Goal: Information Seeking & Learning: Learn about a topic

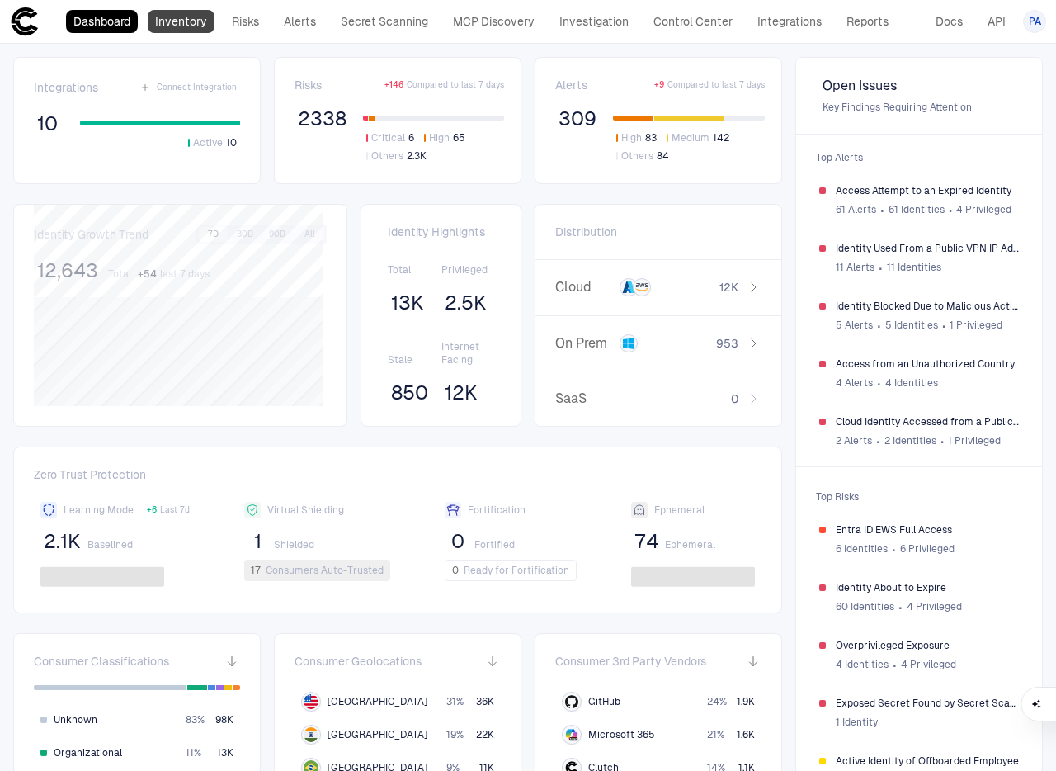
click at [170, 18] on link "Inventory" at bounding box center [181, 21] width 67 height 23
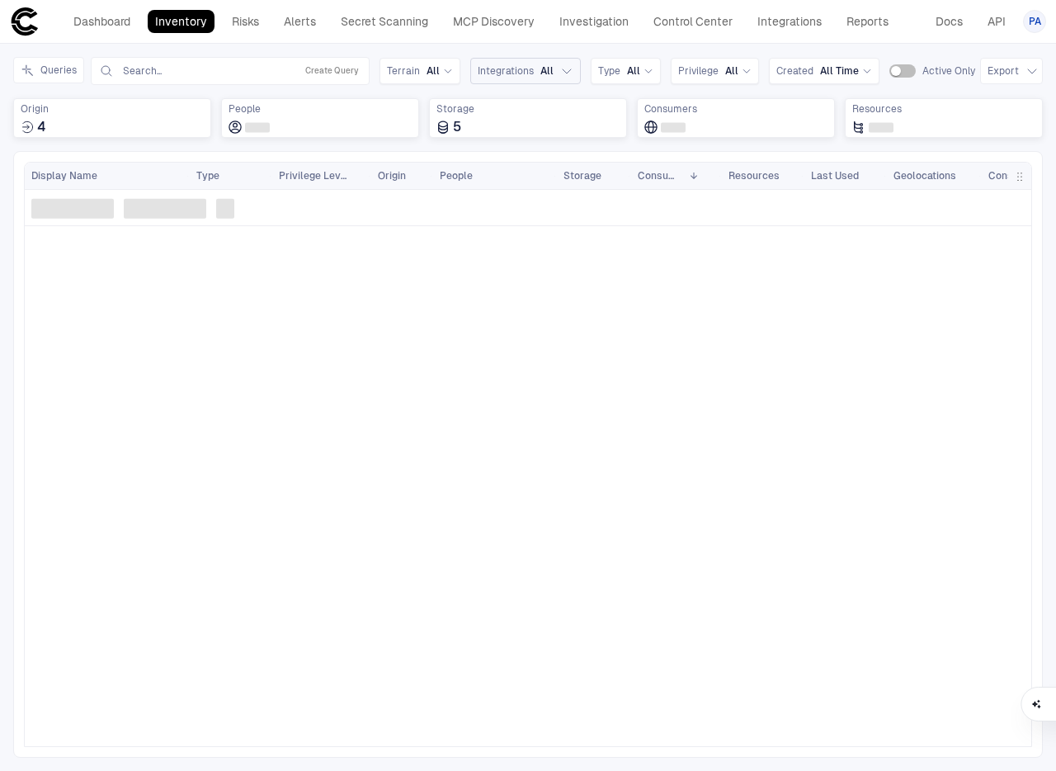
click at [560, 70] on icon "button" at bounding box center [566, 70] width 13 height 13
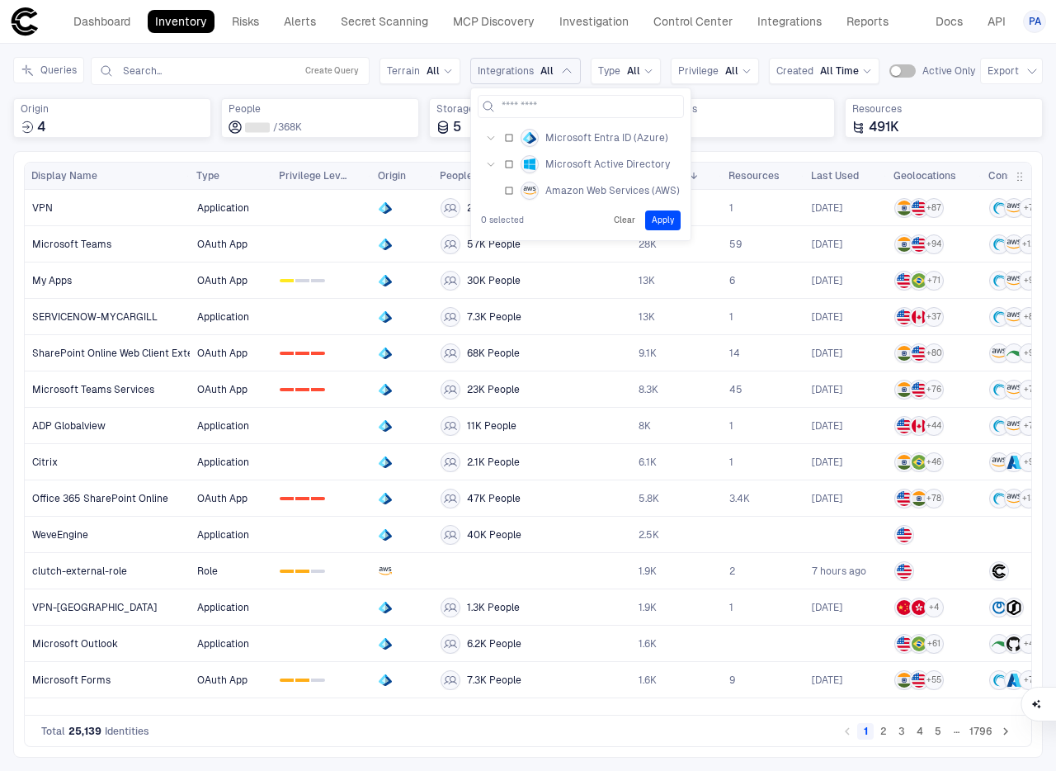
click at [490, 163] on icon "button" at bounding box center [491, 164] width 10 height 10
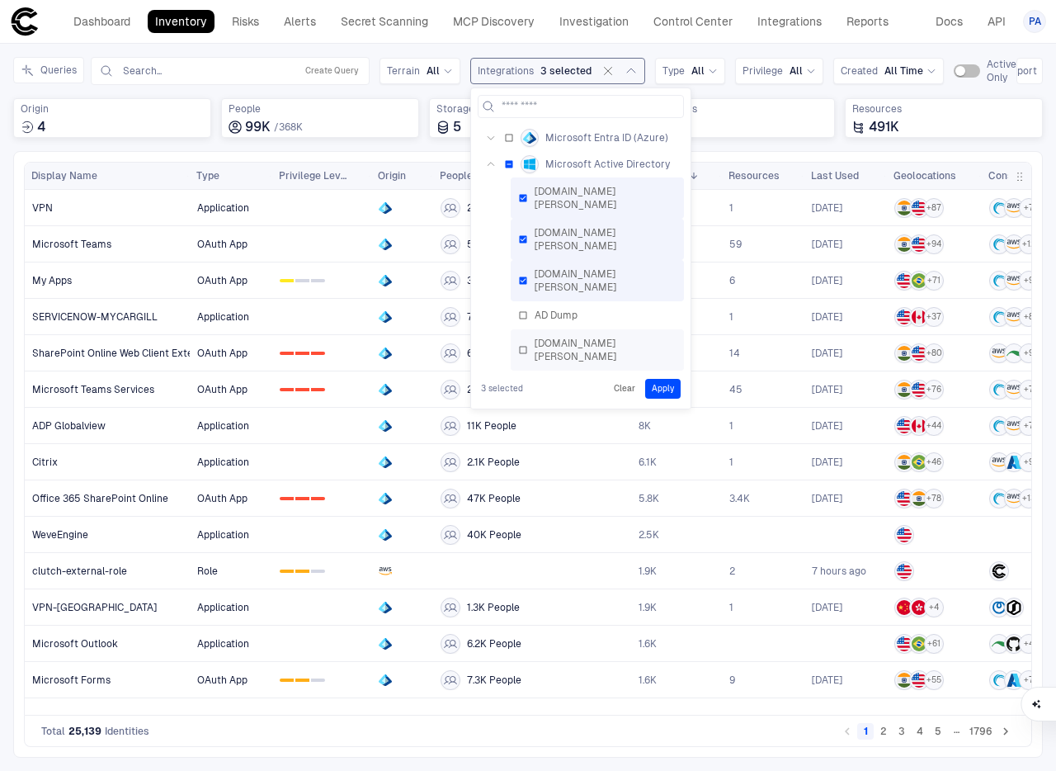
click at [526, 337] on div "[DOMAIN_NAME][PERSON_NAME]" at bounding box center [597, 350] width 158 height 26
click at [665, 393] on button "Apply" at bounding box center [662, 389] width 35 height 20
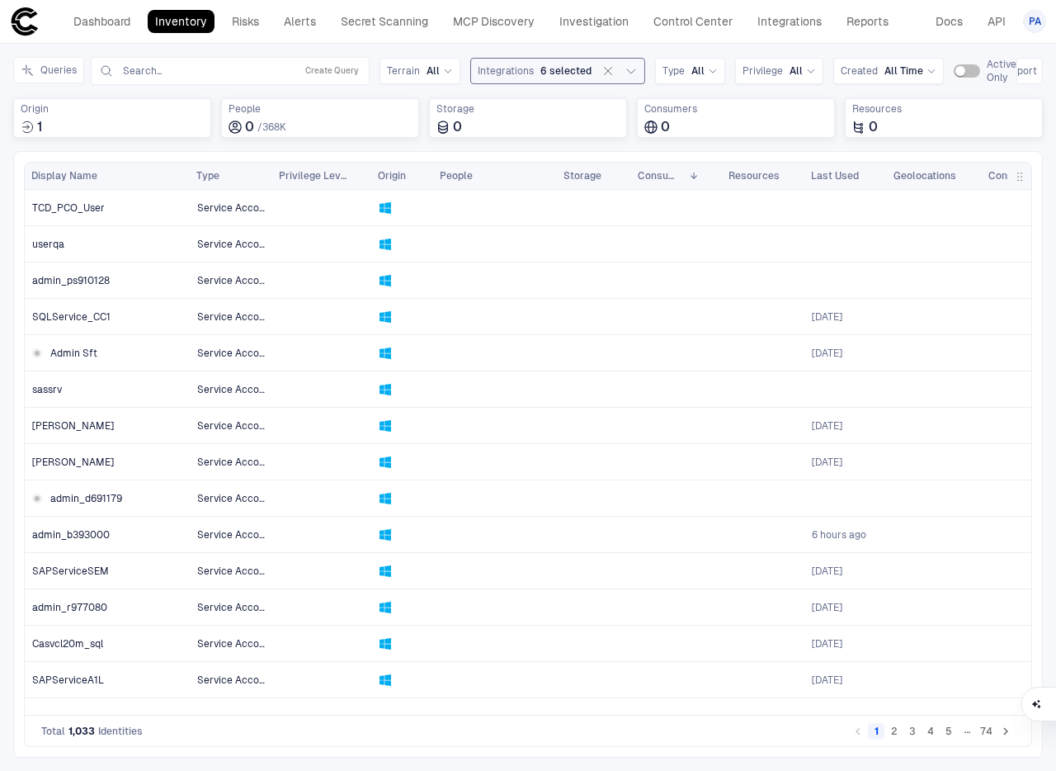
drag, startPoint x: 682, startPoint y: 715, endPoint x: 637, endPoint y: 719, distance: 44.7
click at [637, 719] on div "Total 1,033 Identities 1 2 3 4 5 … 74" at bounding box center [528, 730] width 1008 height 31
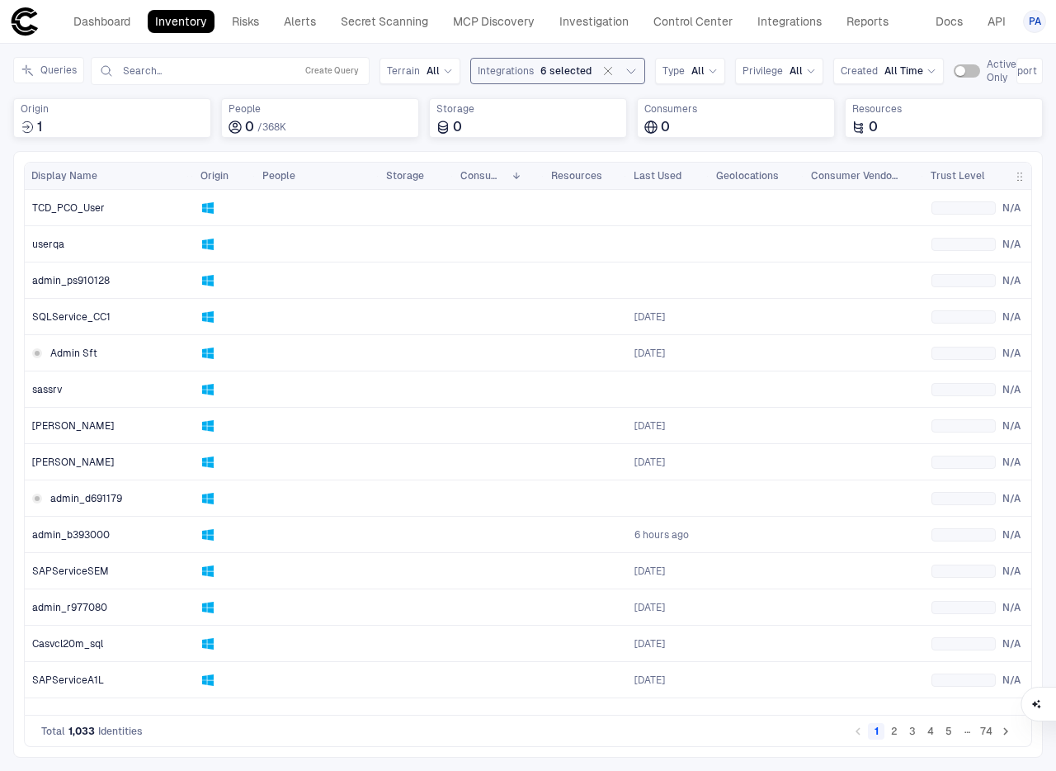
scroll to position [0, 130]
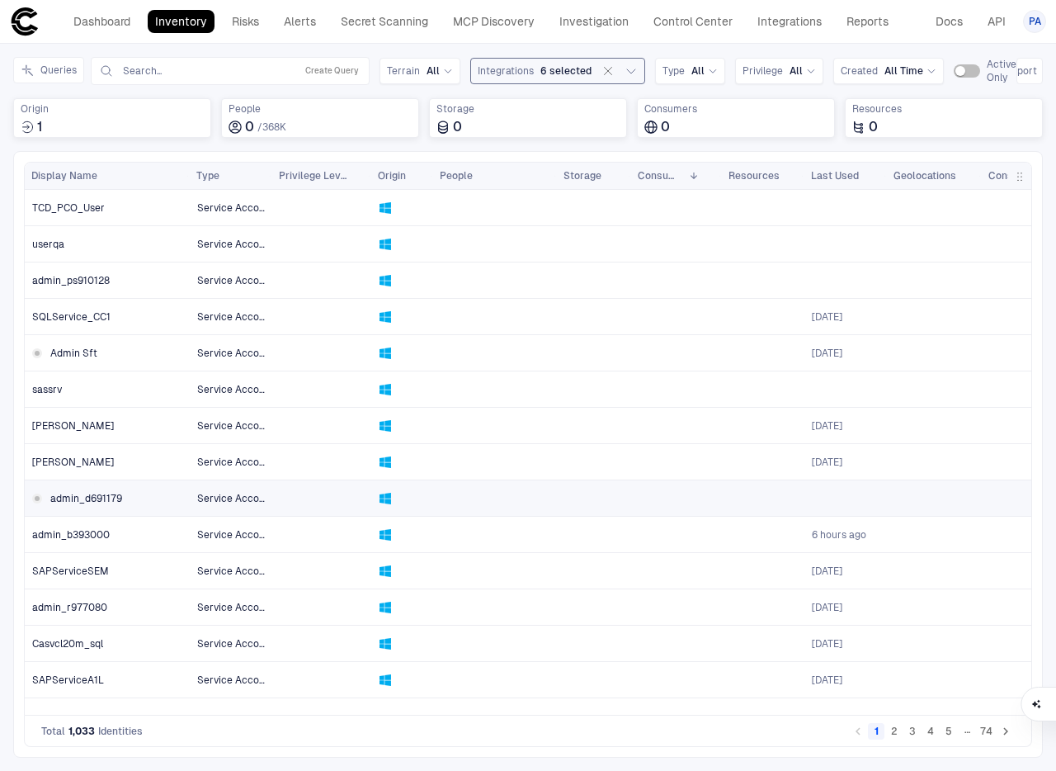
click at [79, 498] on span "admin_d691179" at bounding box center [86, 498] width 72 height 13
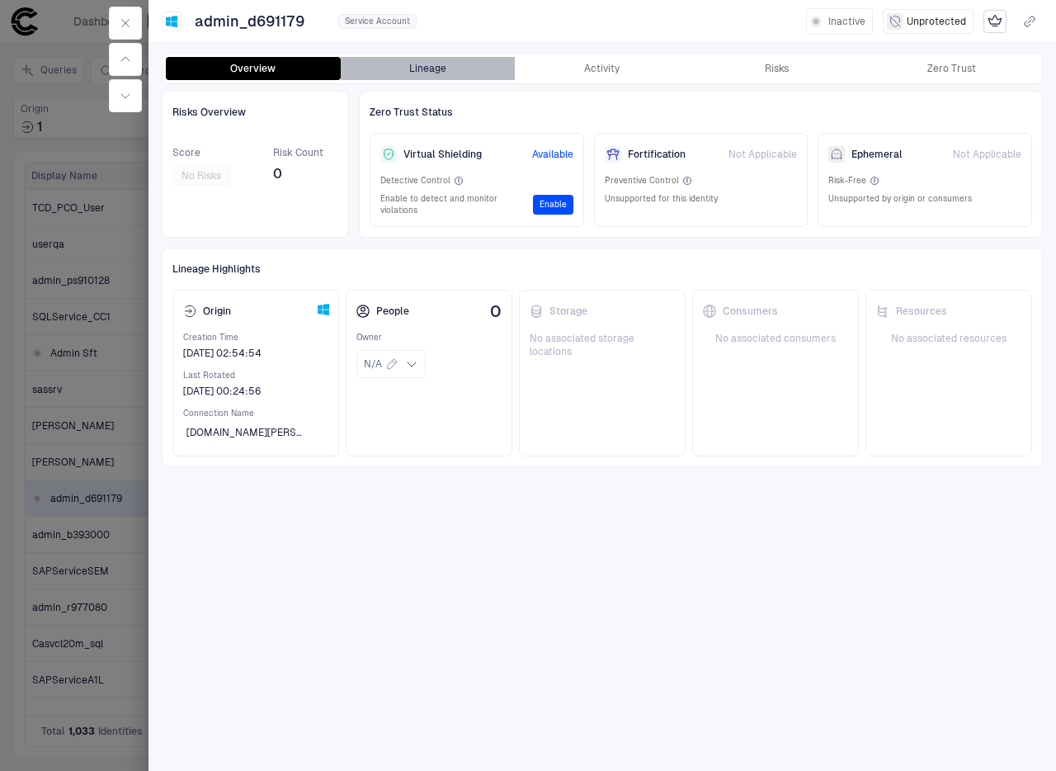
click at [413, 64] on button "Lineage" at bounding box center [428, 68] width 175 height 23
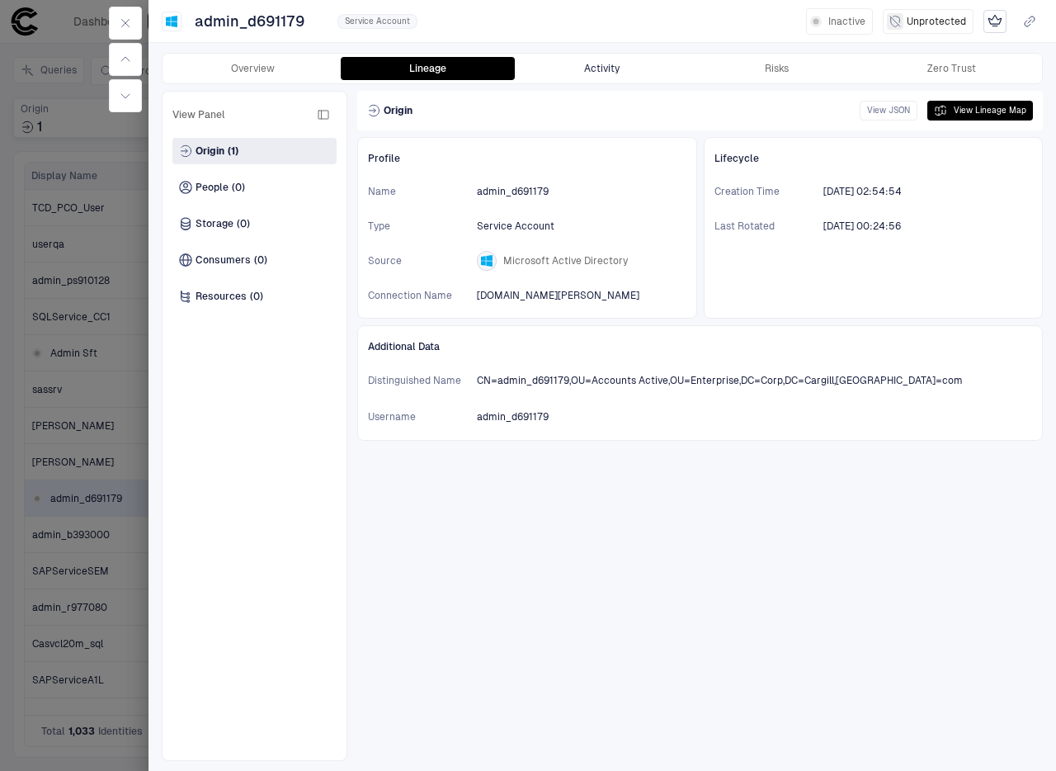
click at [585, 78] on button "Activity" at bounding box center [602, 68] width 175 height 23
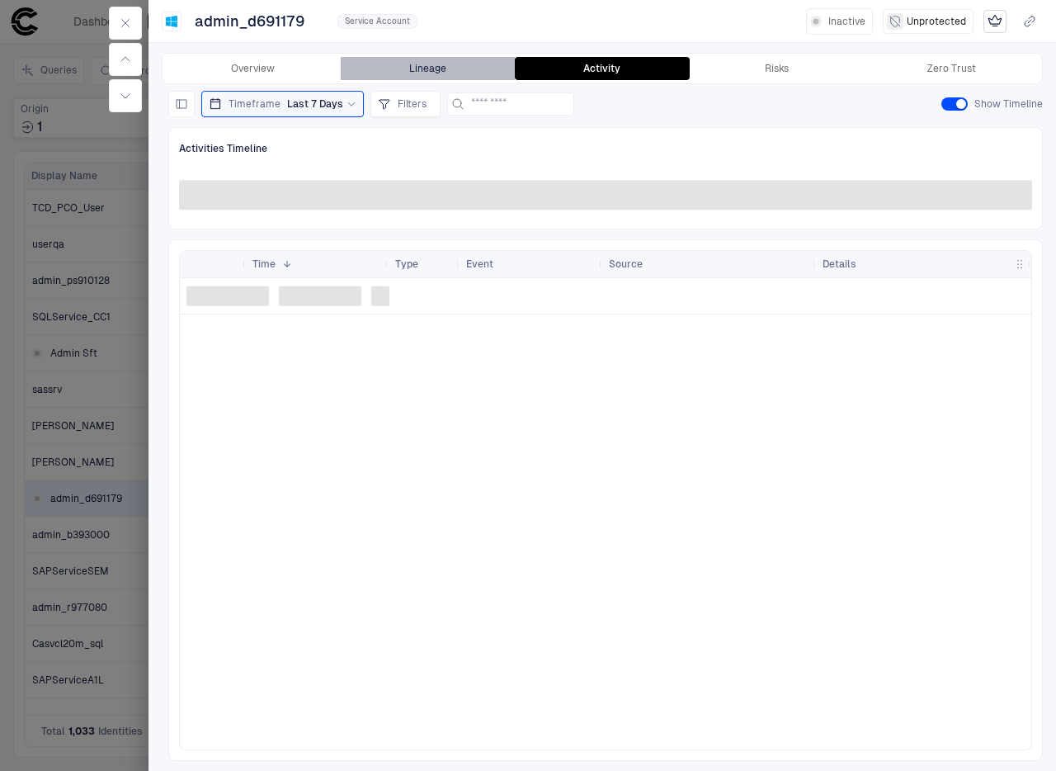
click at [415, 73] on button "Lineage" at bounding box center [428, 68] width 175 height 23
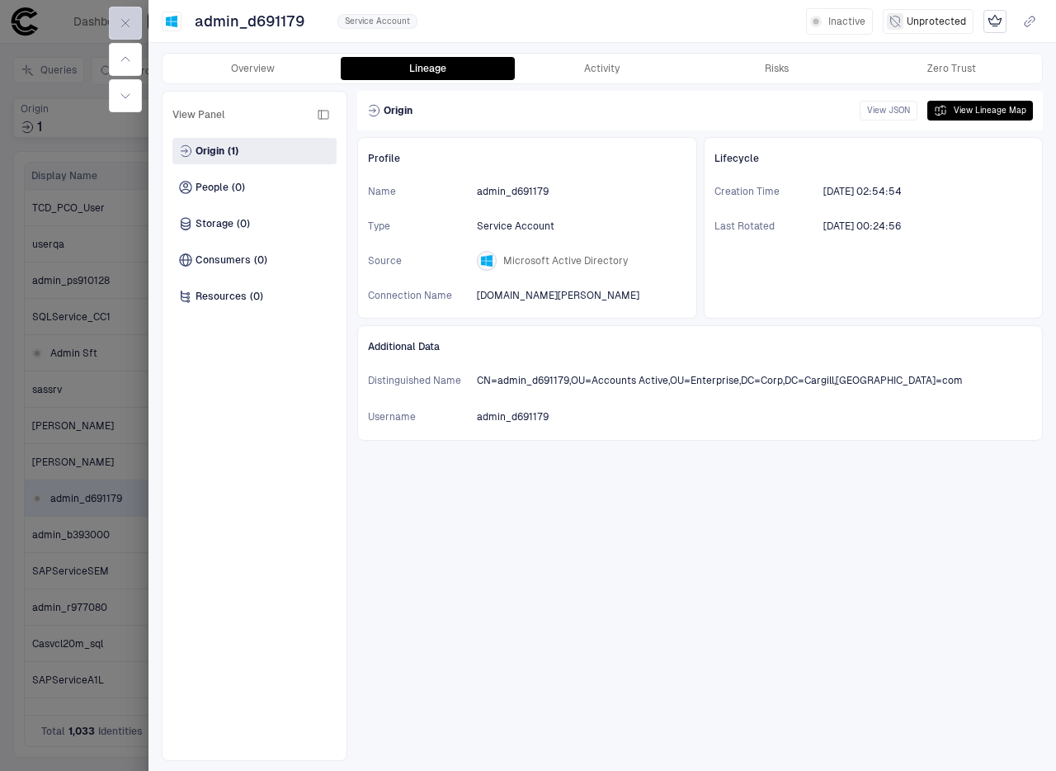
click at [125, 15] on button "button" at bounding box center [125, 23] width 33 height 33
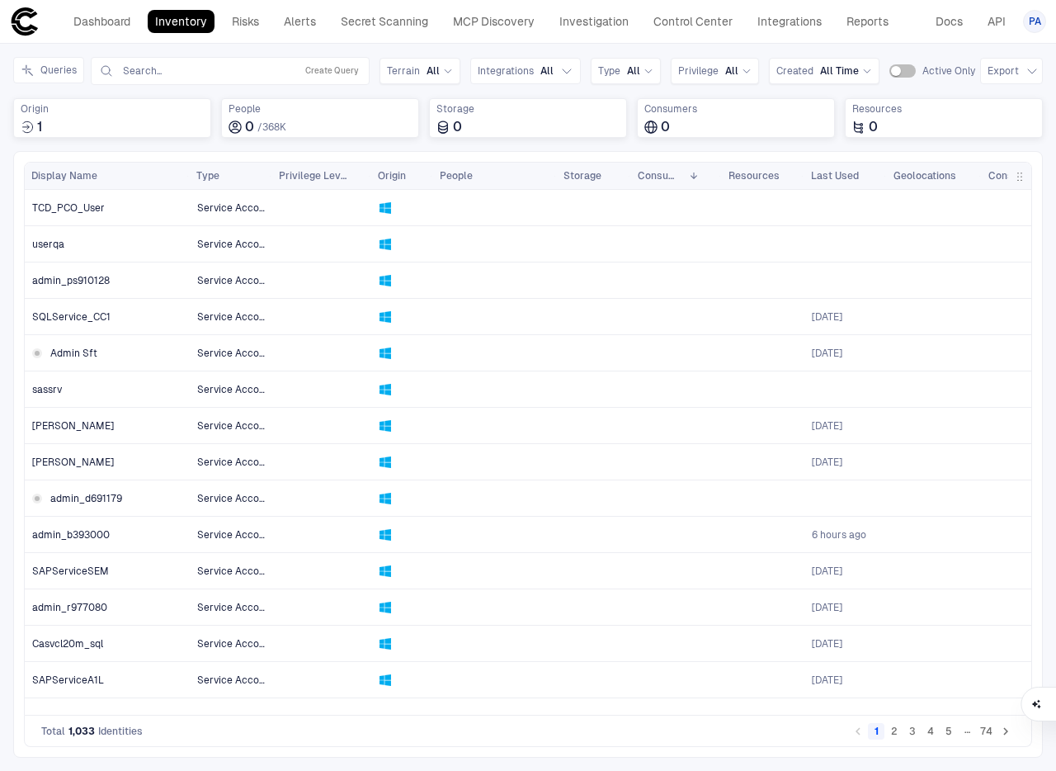
click at [950, 735] on button "5" at bounding box center [949, 731] width 17 height 17
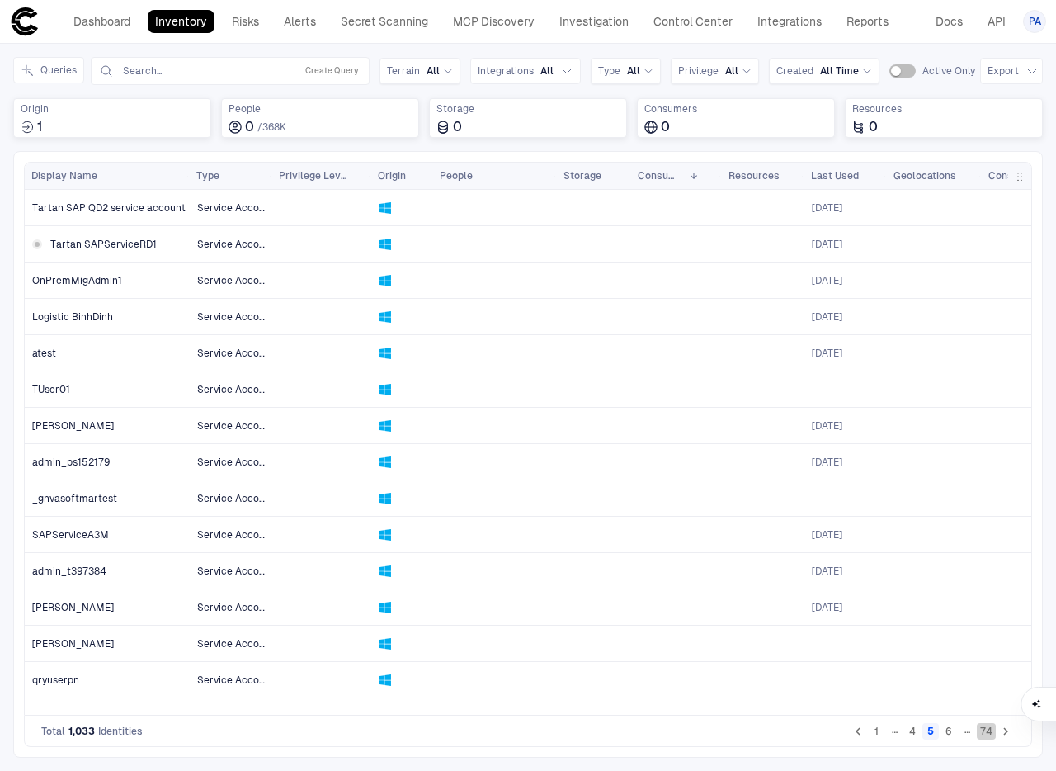
click at [981, 731] on button "74" at bounding box center [986, 731] width 19 height 17
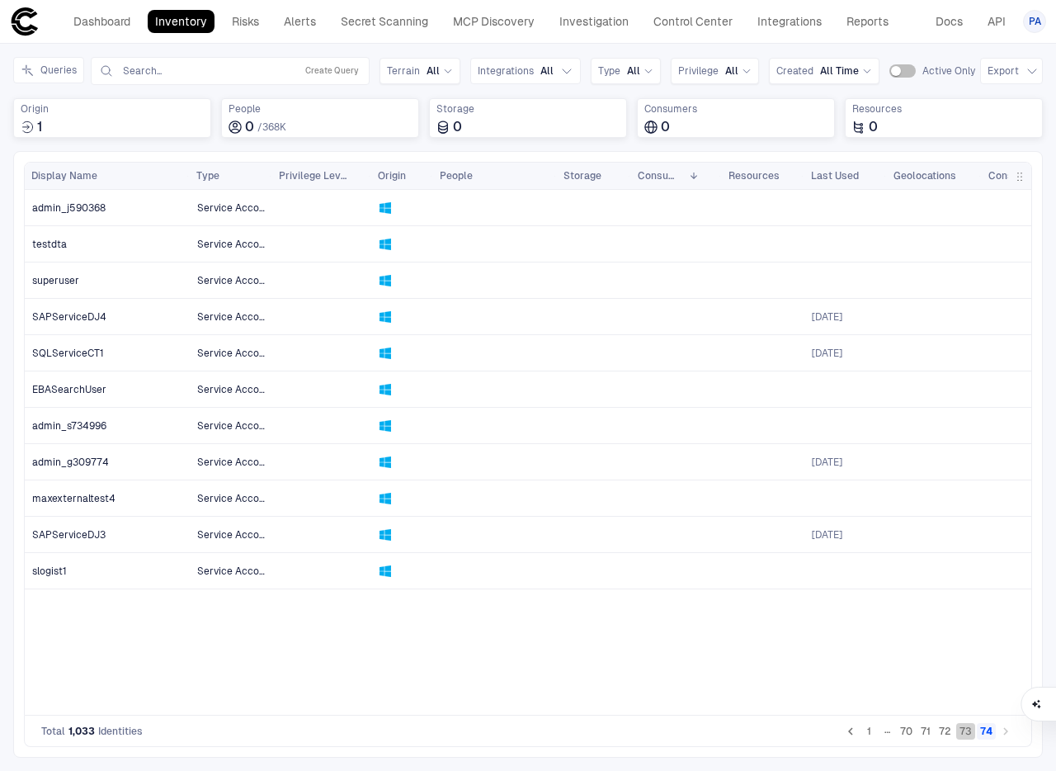
click at [965, 731] on button "73" at bounding box center [965, 731] width 19 height 17
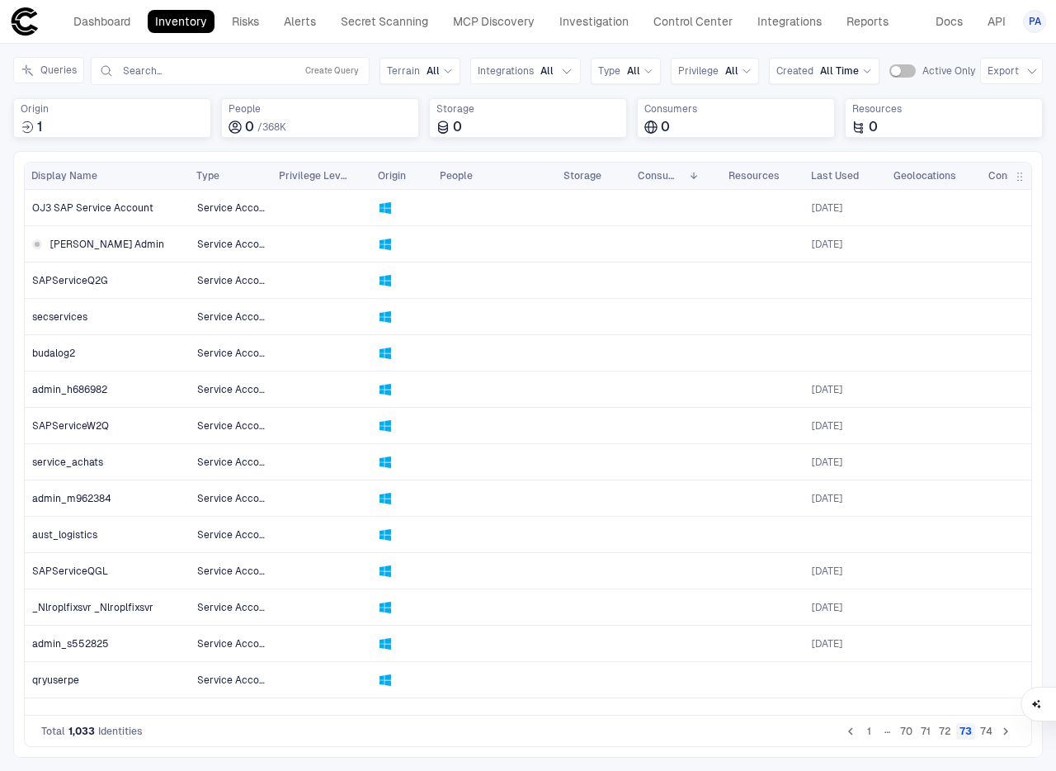
click at [947, 732] on button "72" at bounding box center [945, 731] width 19 height 17
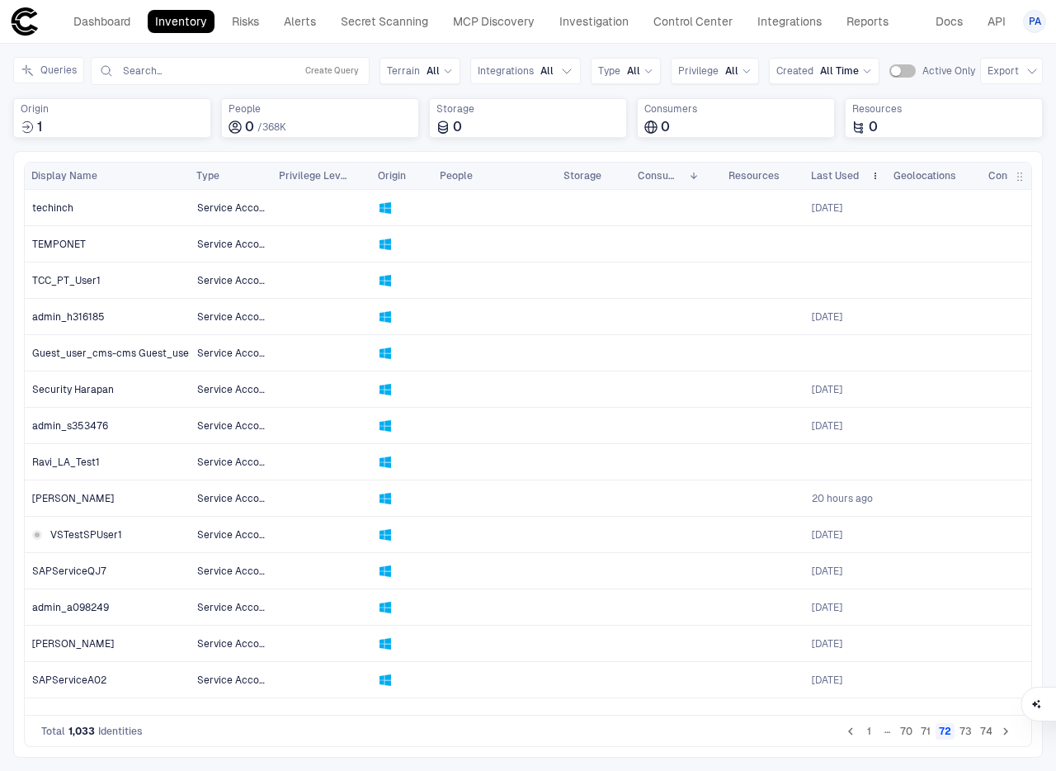
click at [843, 168] on div "Last Used" at bounding box center [837, 176] width 53 height 18
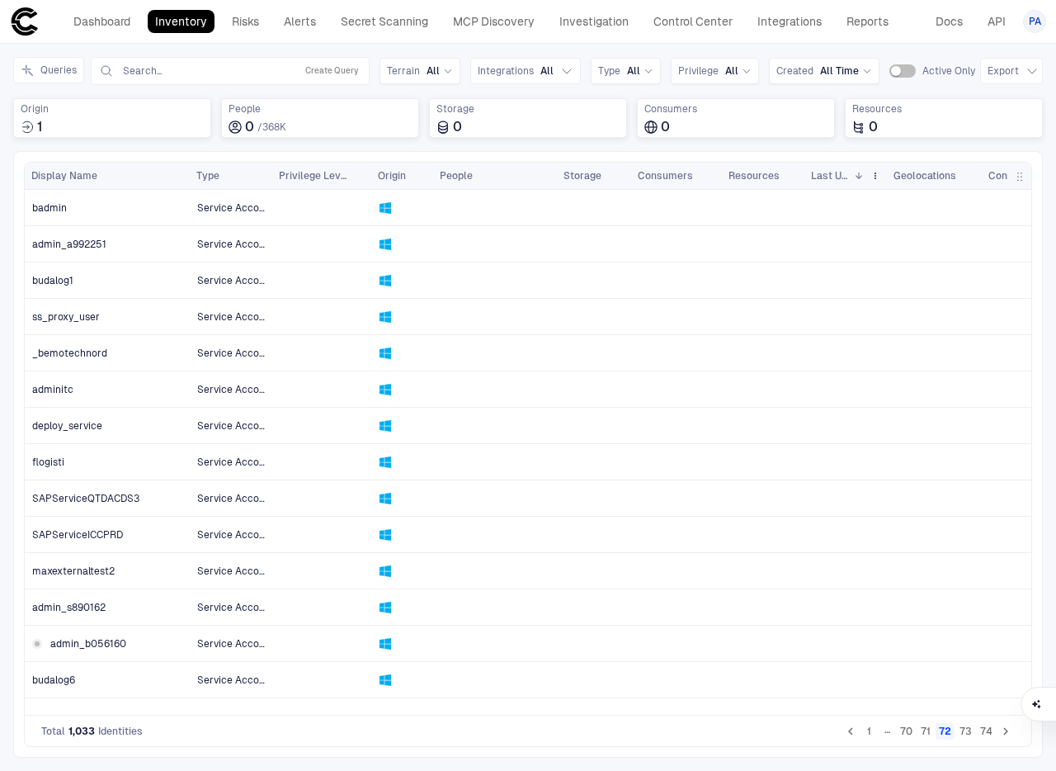
click at [838, 176] on span "Last Used" at bounding box center [829, 175] width 36 height 13
click at [850, 733] on icon "Go to previous page" at bounding box center [850, 731] width 5 height 7
click at [831, 174] on span "Last Used" at bounding box center [829, 175] width 36 height 13
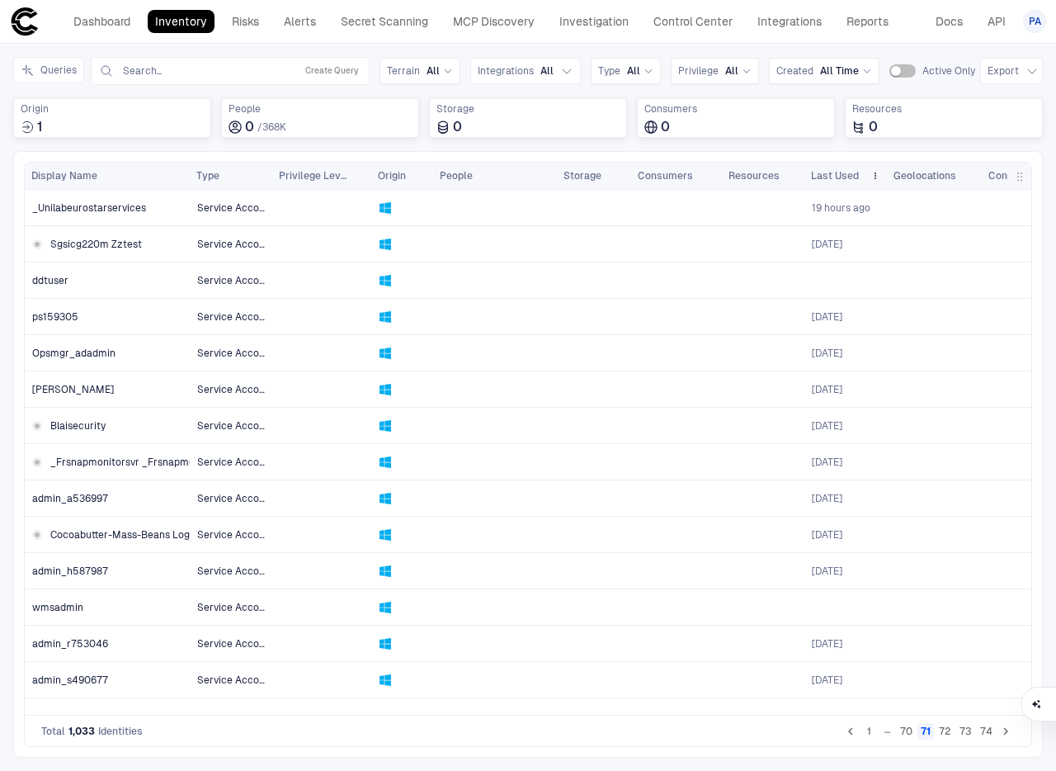
click at [855, 172] on span "Last Used" at bounding box center [835, 175] width 48 height 13
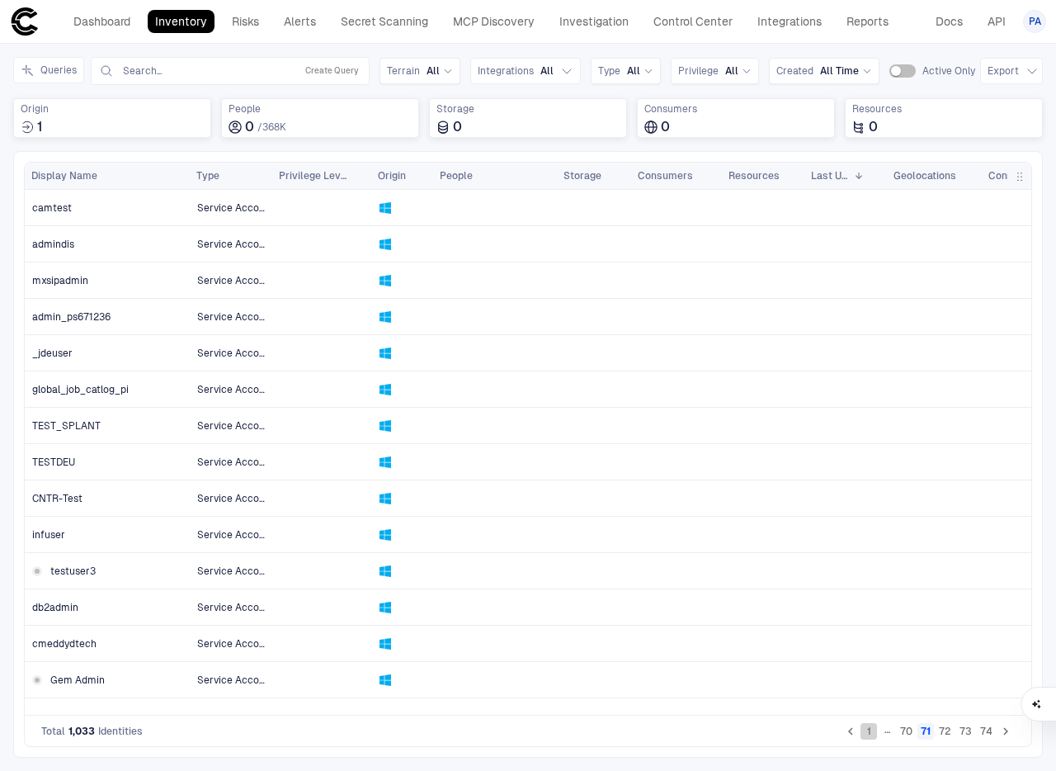
click at [865, 734] on button "1" at bounding box center [869, 731] width 17 height 17
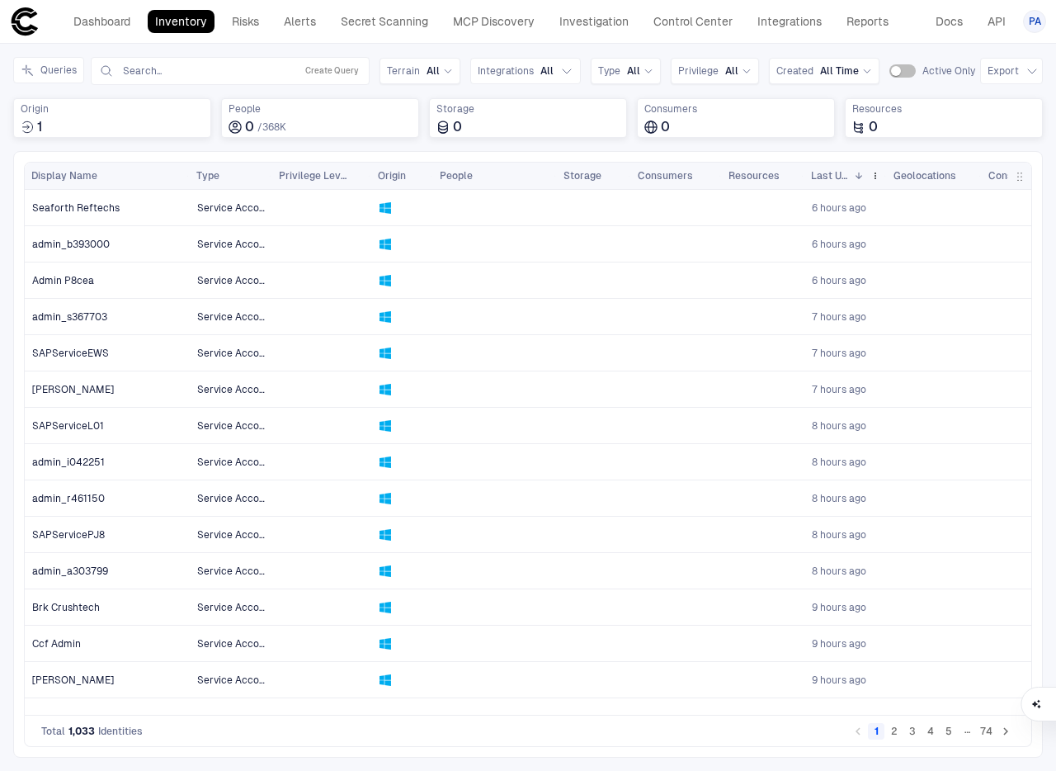
click at [826, 176] on span "Last Used" at bounding box center [829, 175] width 36 height 13
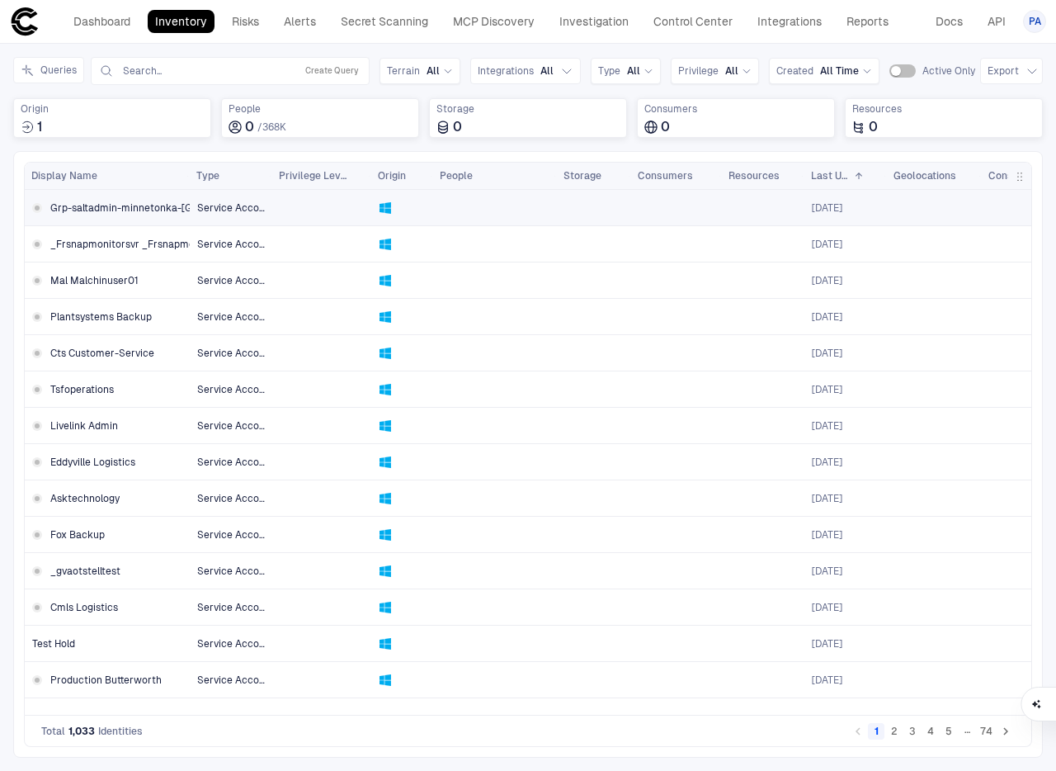
click at [143, 206] on span "Grp-saltadmin-minnetonka-[GEOGRAPHIC_DATA]-[GEOGRAPHIC_DATA] Adminasst" at bounding box center [243, 207] width 387 height 13
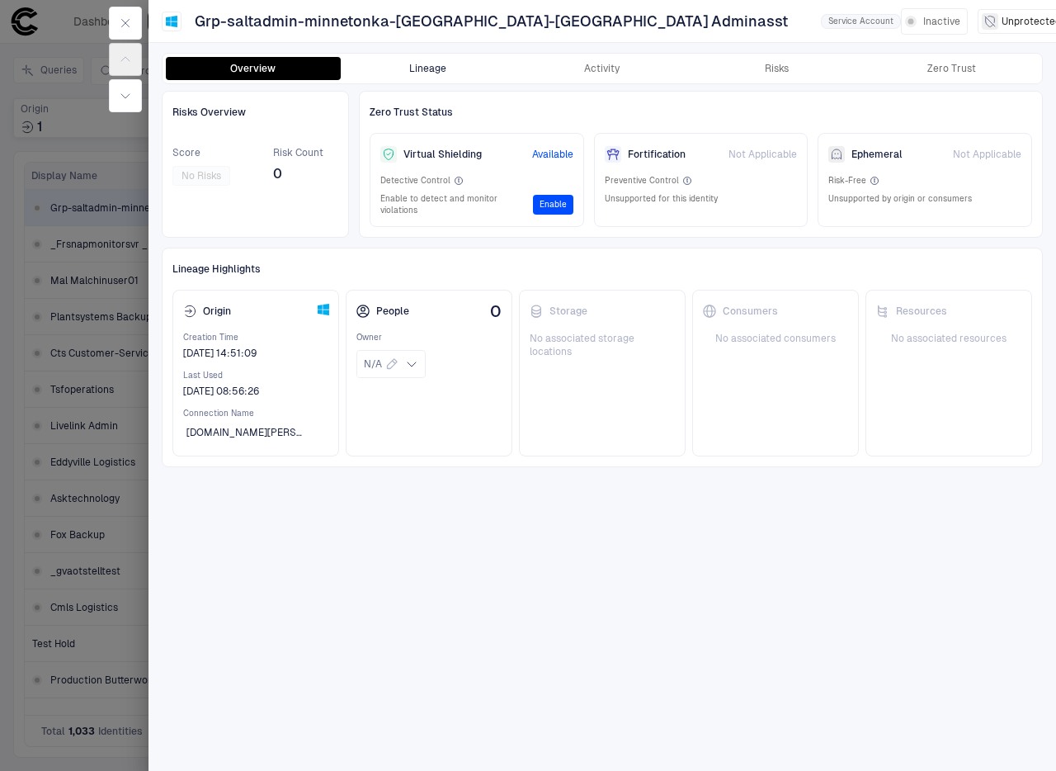
click at [429, 68] on button "Lineage" at bounding box center [428, 68] width 175 height 23
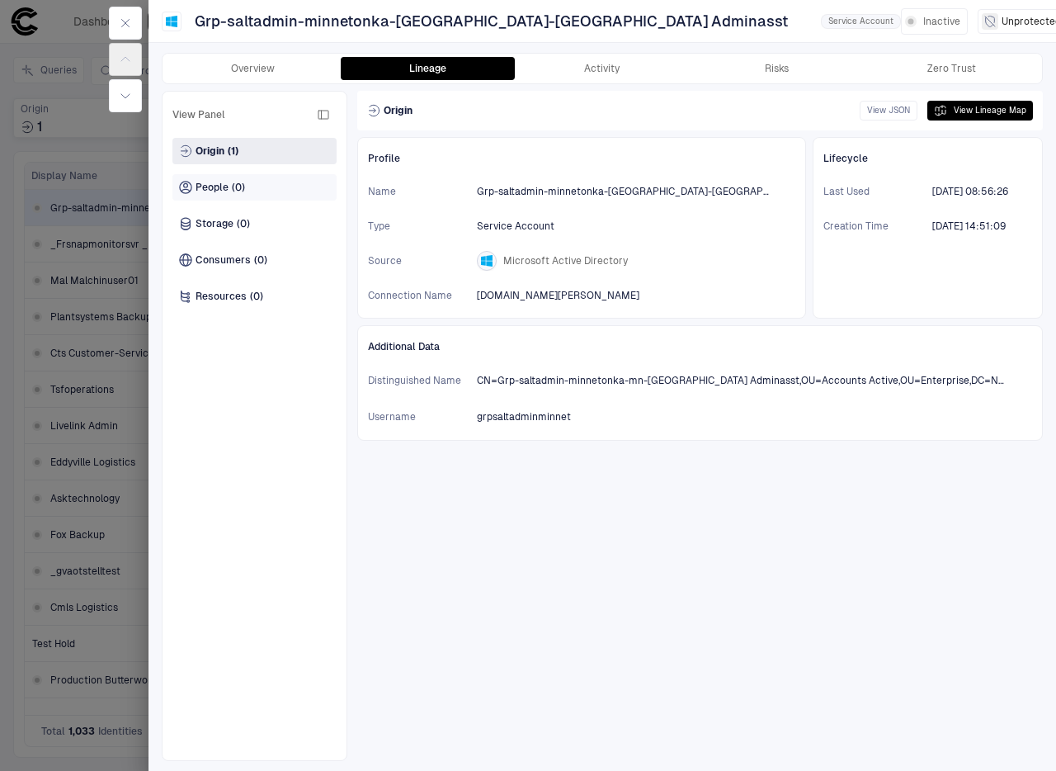
click at [241, 193] on span "(0)" at bounding box center [238, 187] width 13 height 13
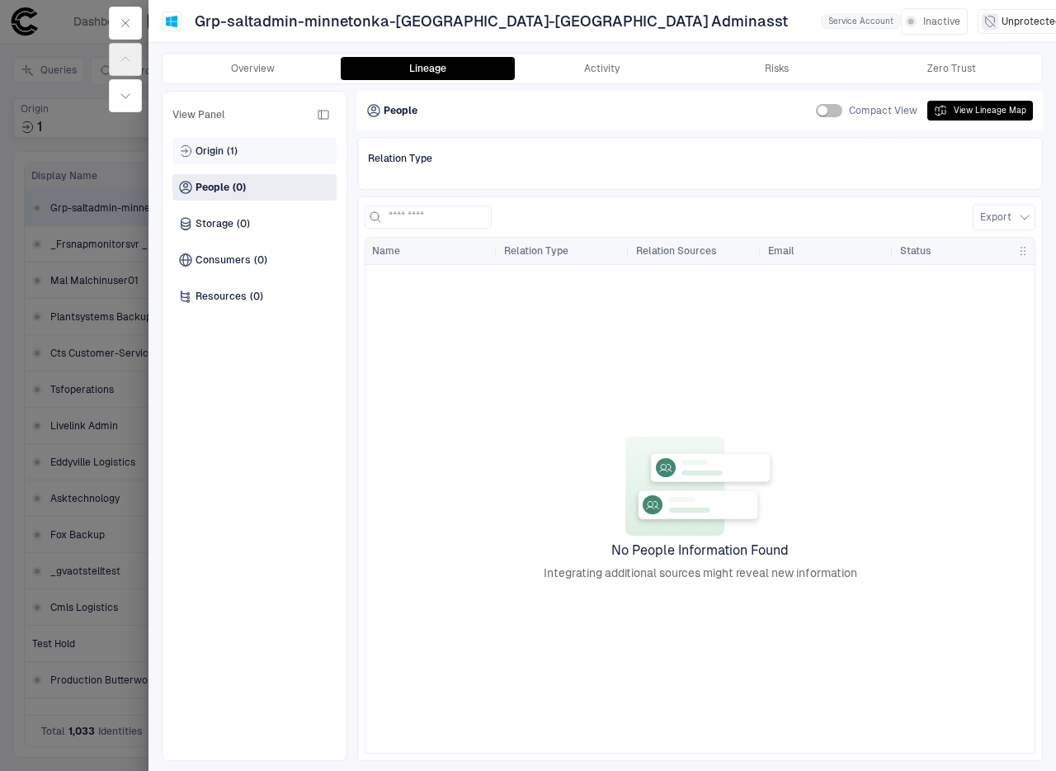
click at [224, 153] on span "Origin" at bounding box center [210, 150] width 28 height 13
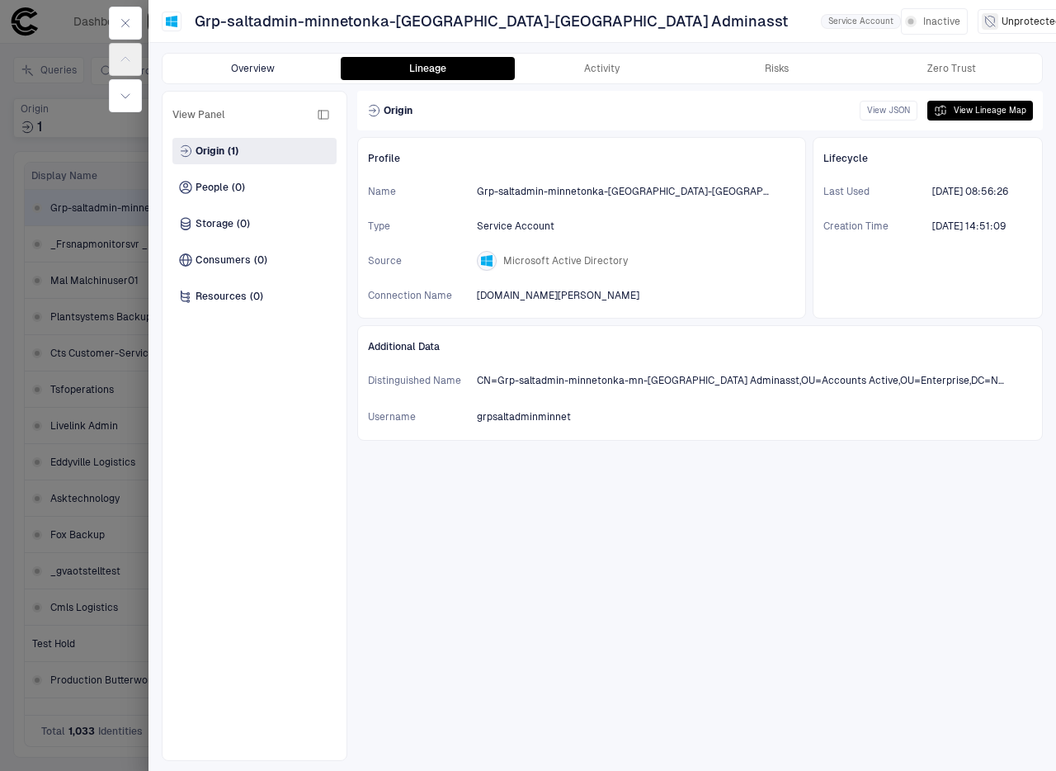
click at [234, 73] on button "Overview" at bounding box center [253, 68] width 175 height 23
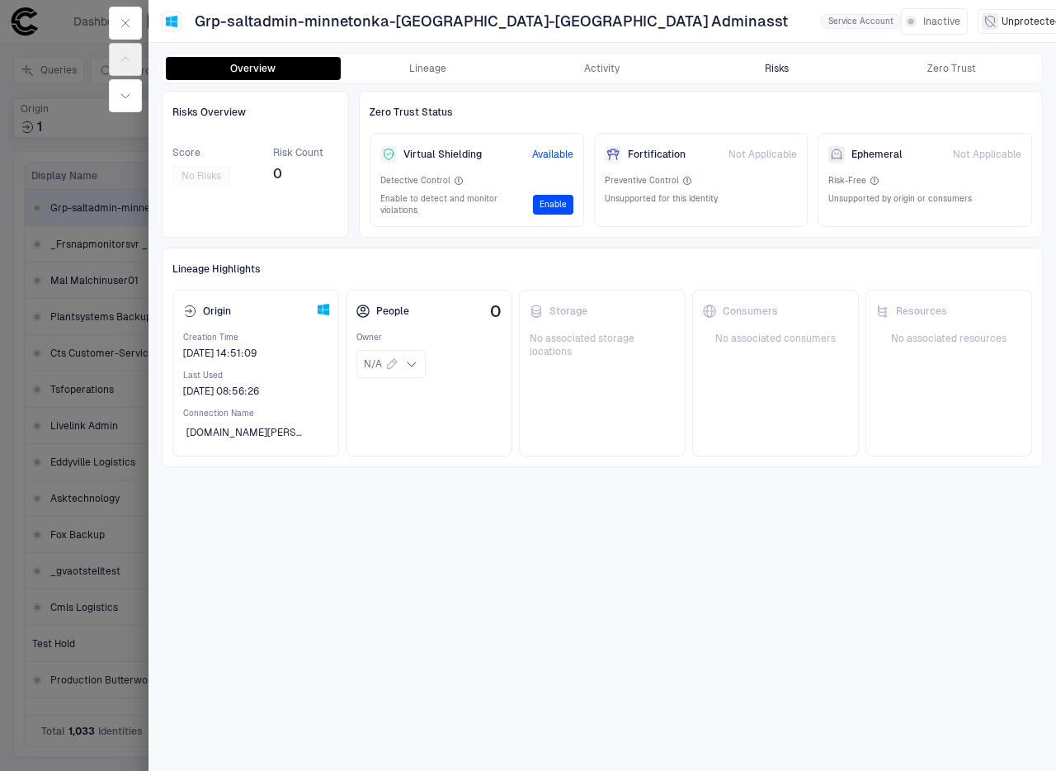
click at [767, 66] on div "Risks" at bounding box center [777, 68] width 24 height 13
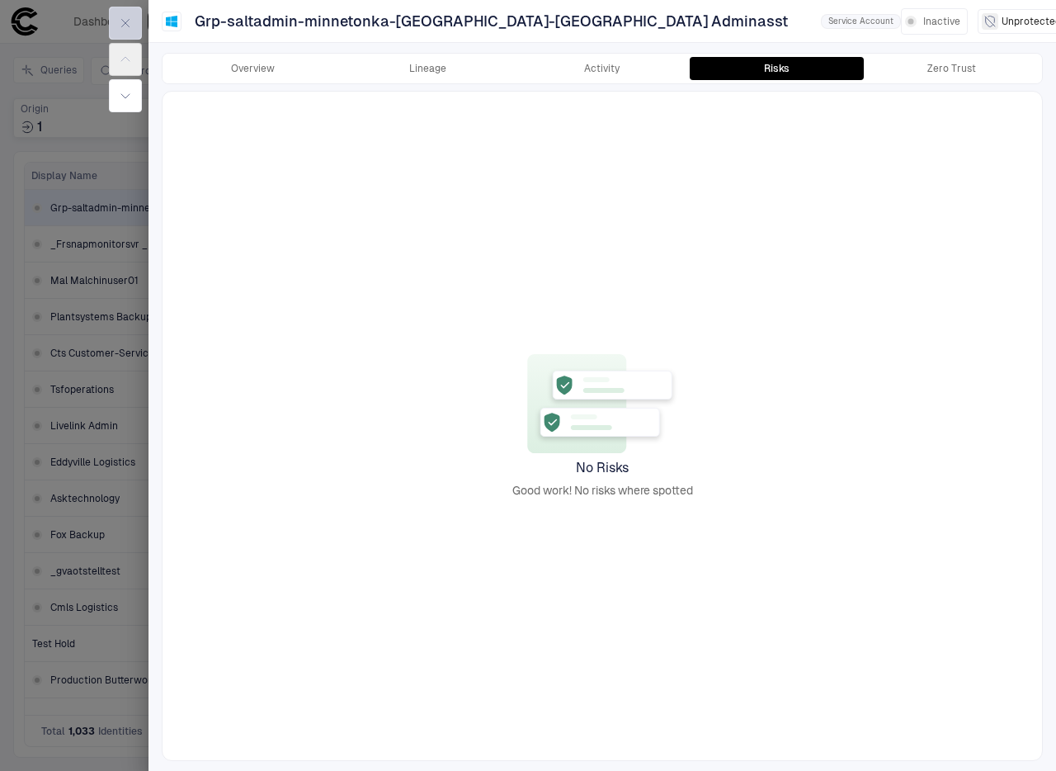
click at [116, 25] on button "button" at bounding box center [125, 23] width 33 height 33
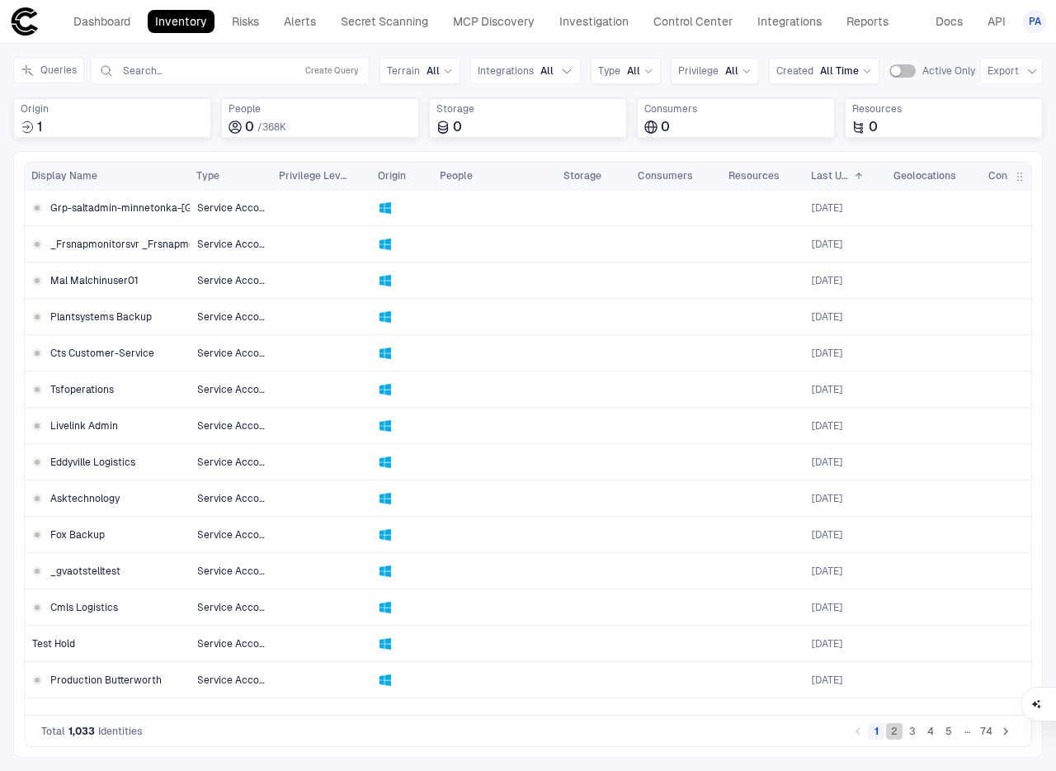
click at [895, 729] on button "2" at bounding box center [894, 731] width 17 height 17
click at [916, 733] on button "3" at bounding box center [912, 731] width 17 height 17
click at [931, 736] on button "4" at bounding box center [931, 731] width 17 height 17
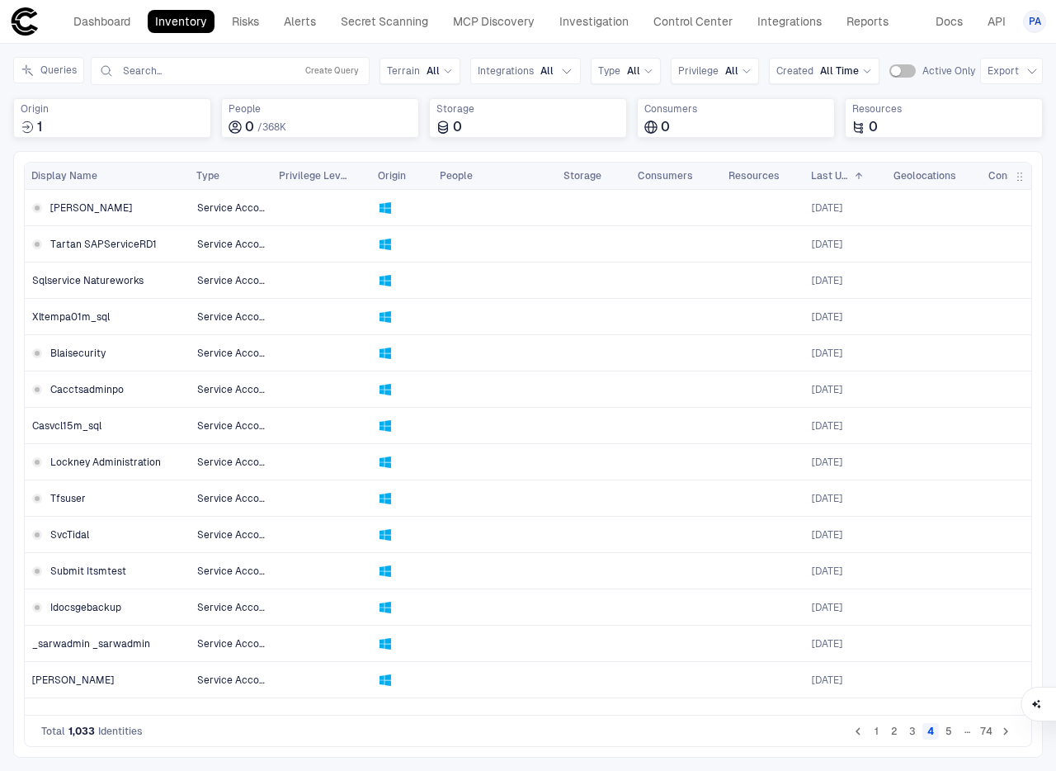
click at [951, 734] on button "5" at bounding box center [949, 731] width 17 height 17
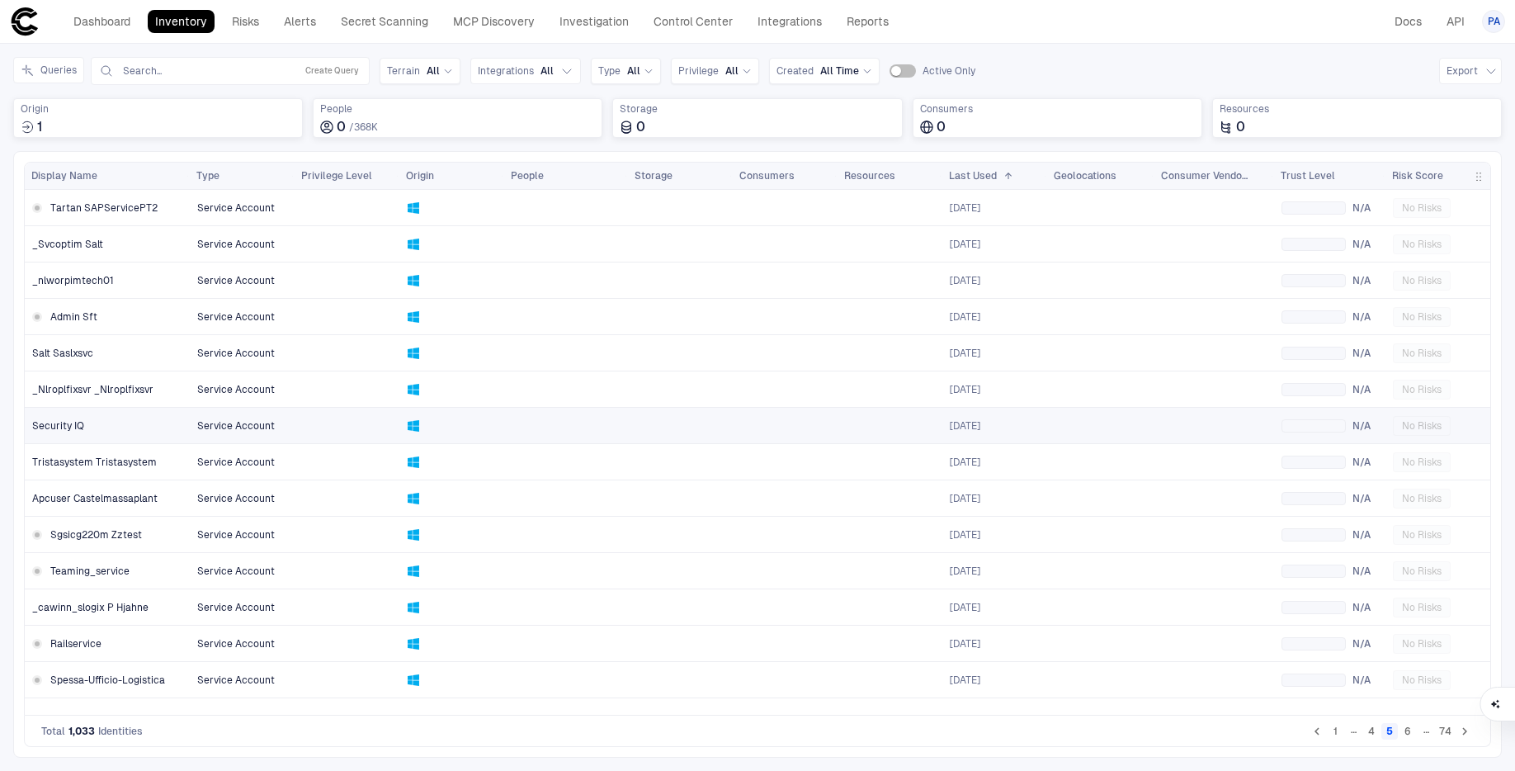
click at [66, 424] on span "Security IQ" at bounding box center [58, 425] width 52 height 13
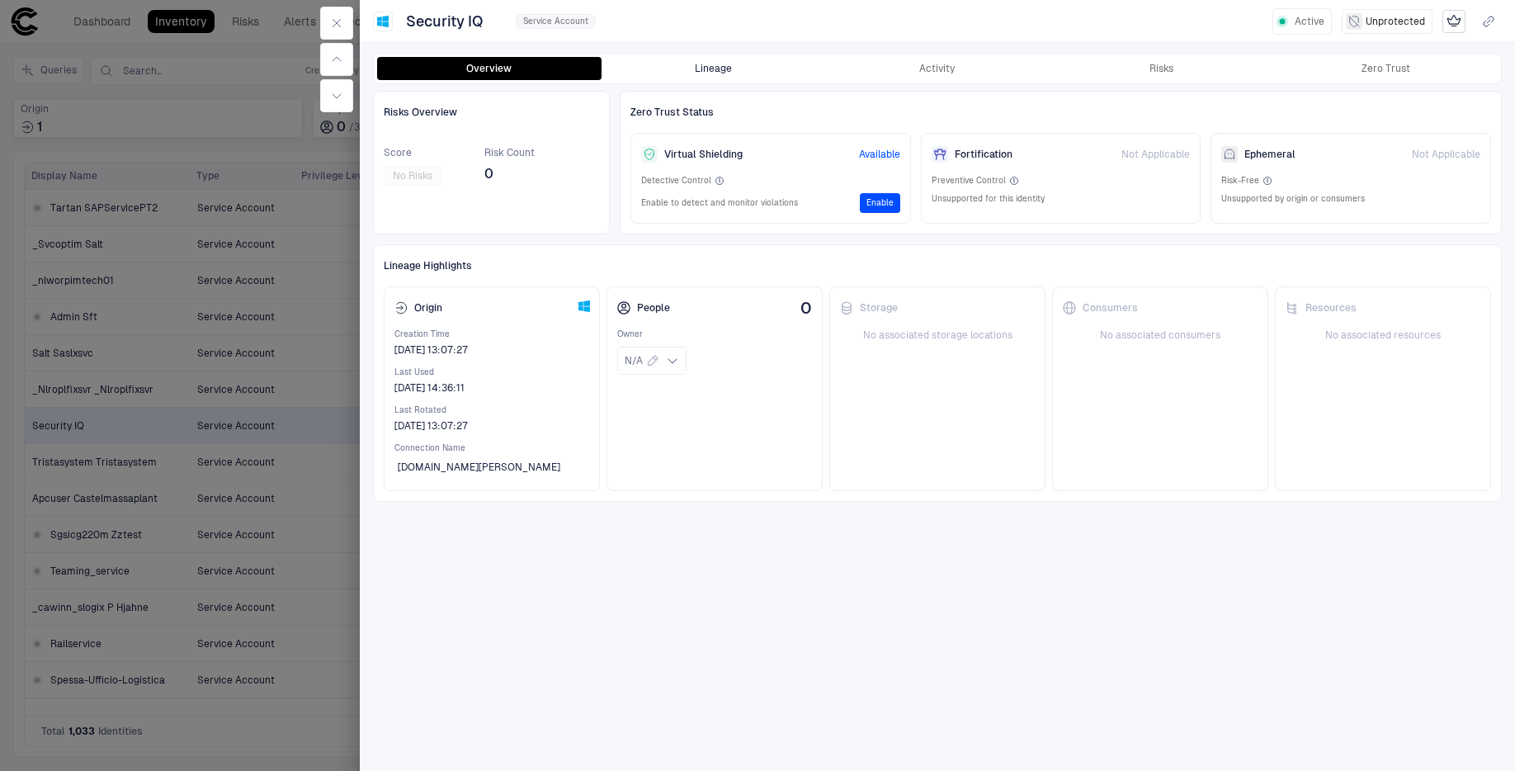
click at [701, 68] on button "Lineage" at bounding box center [714, 68] width 224 height 23
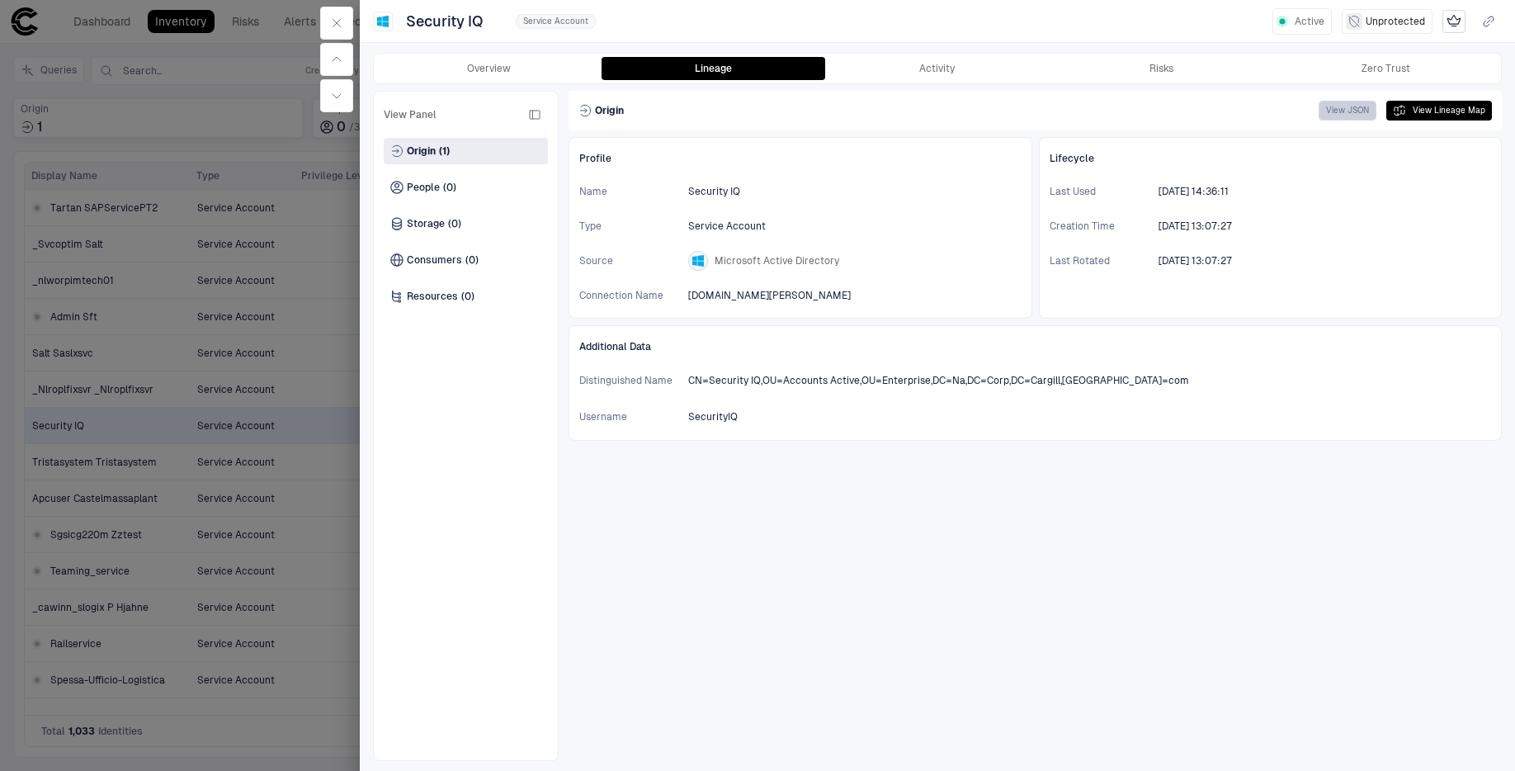
click at [1055, 116] on button "View JSON" at bounding box center [1348, 111] width 58 height 20
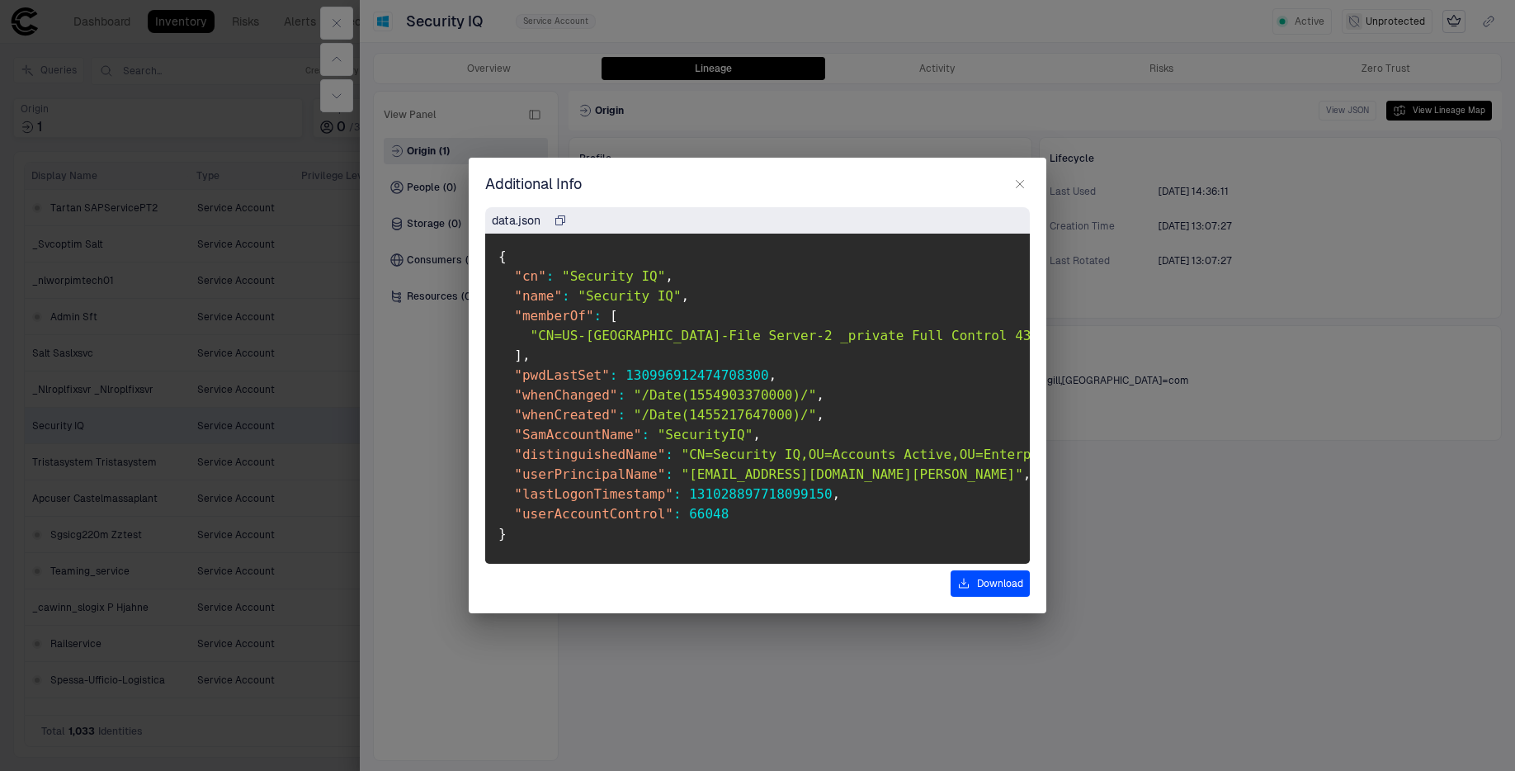
scroll to position [6, 0]
click at [1022, 183] on icon "button" at bounding box center [1019, 183] width 13 height 13
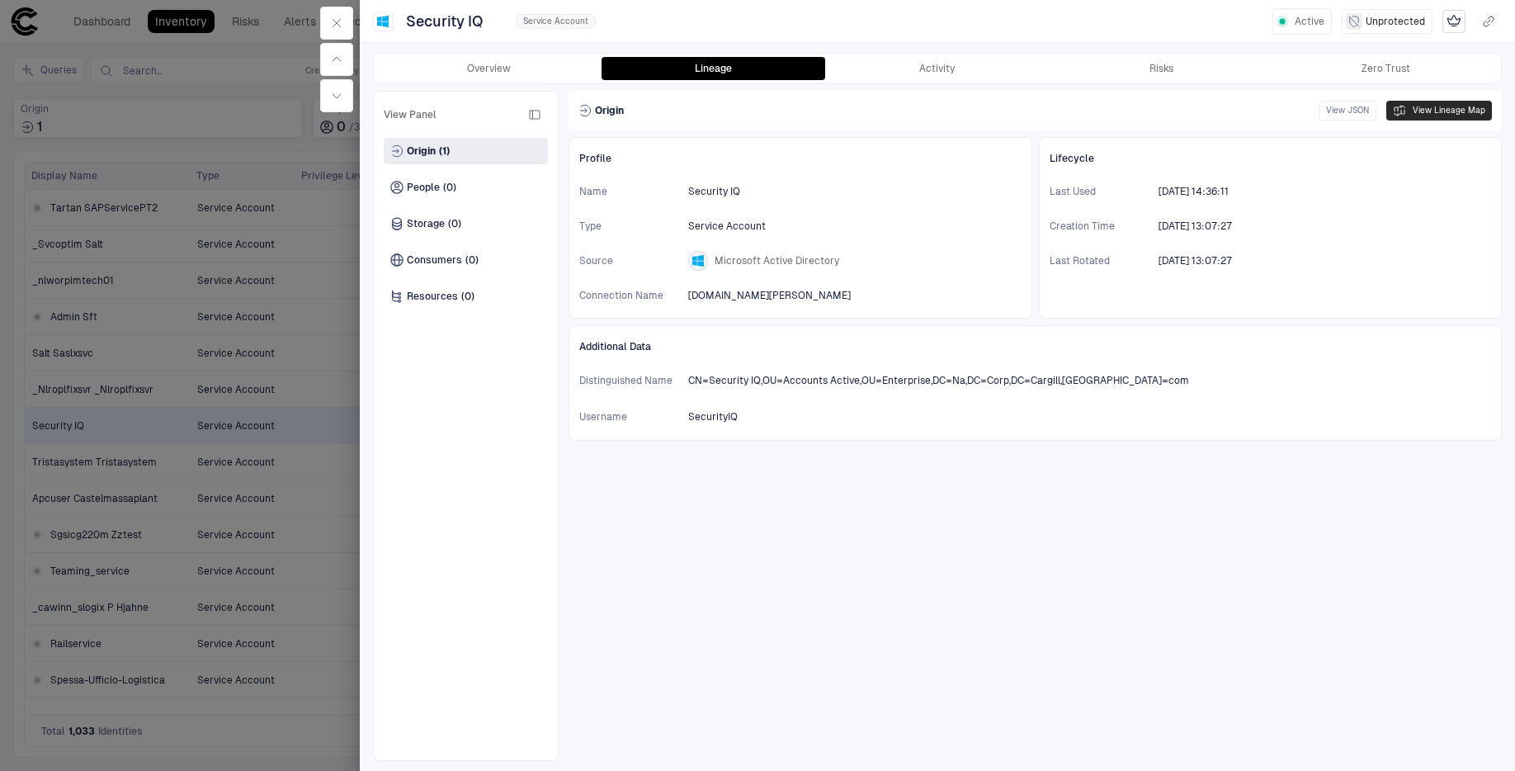
click at [1055, 109] on button "View Lineage Map" at bounding box center [1439, 111] width 106 height 20
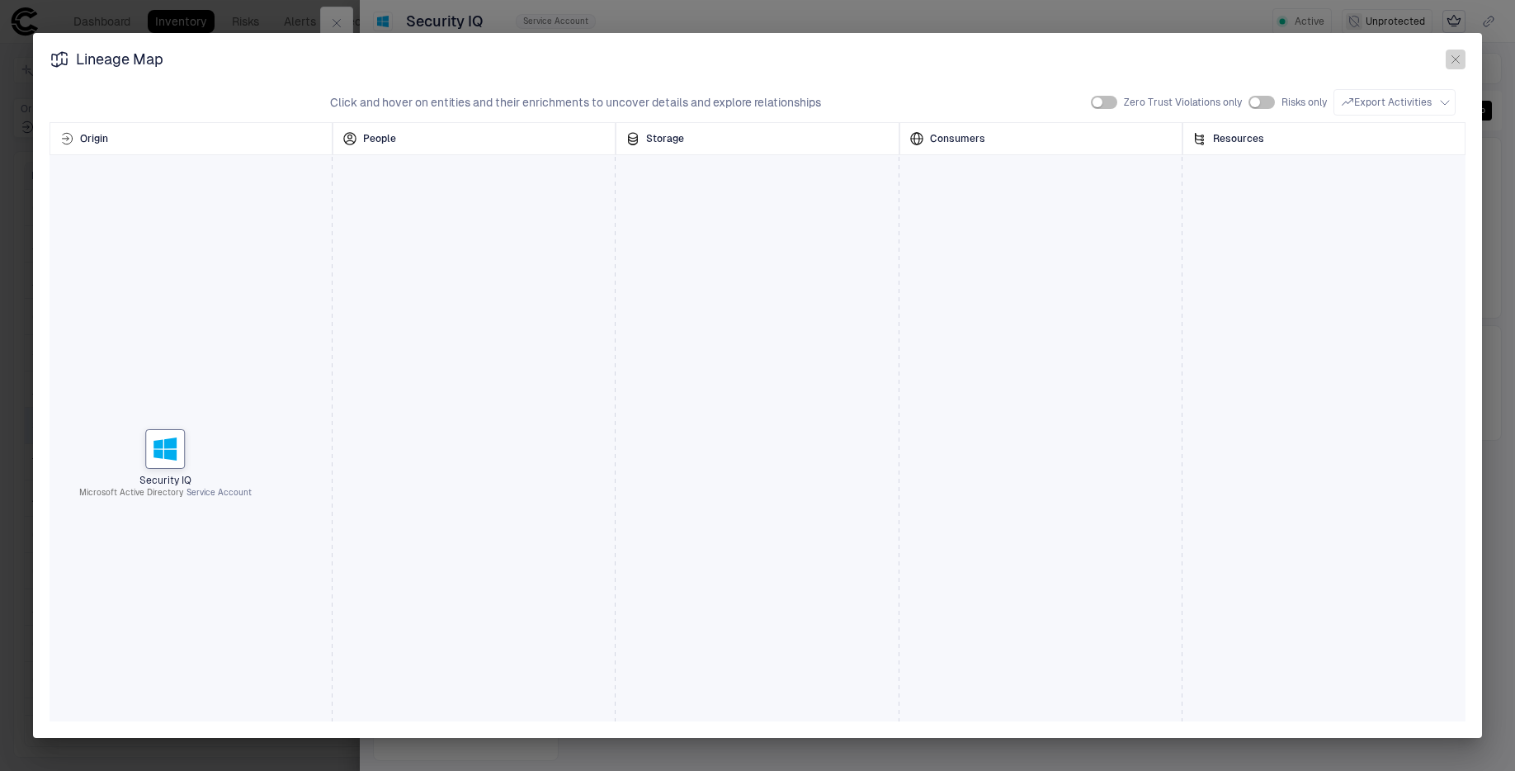
click at [1055, 59] on icon "button" at bounding box center [1455, 59] width 13 height 13
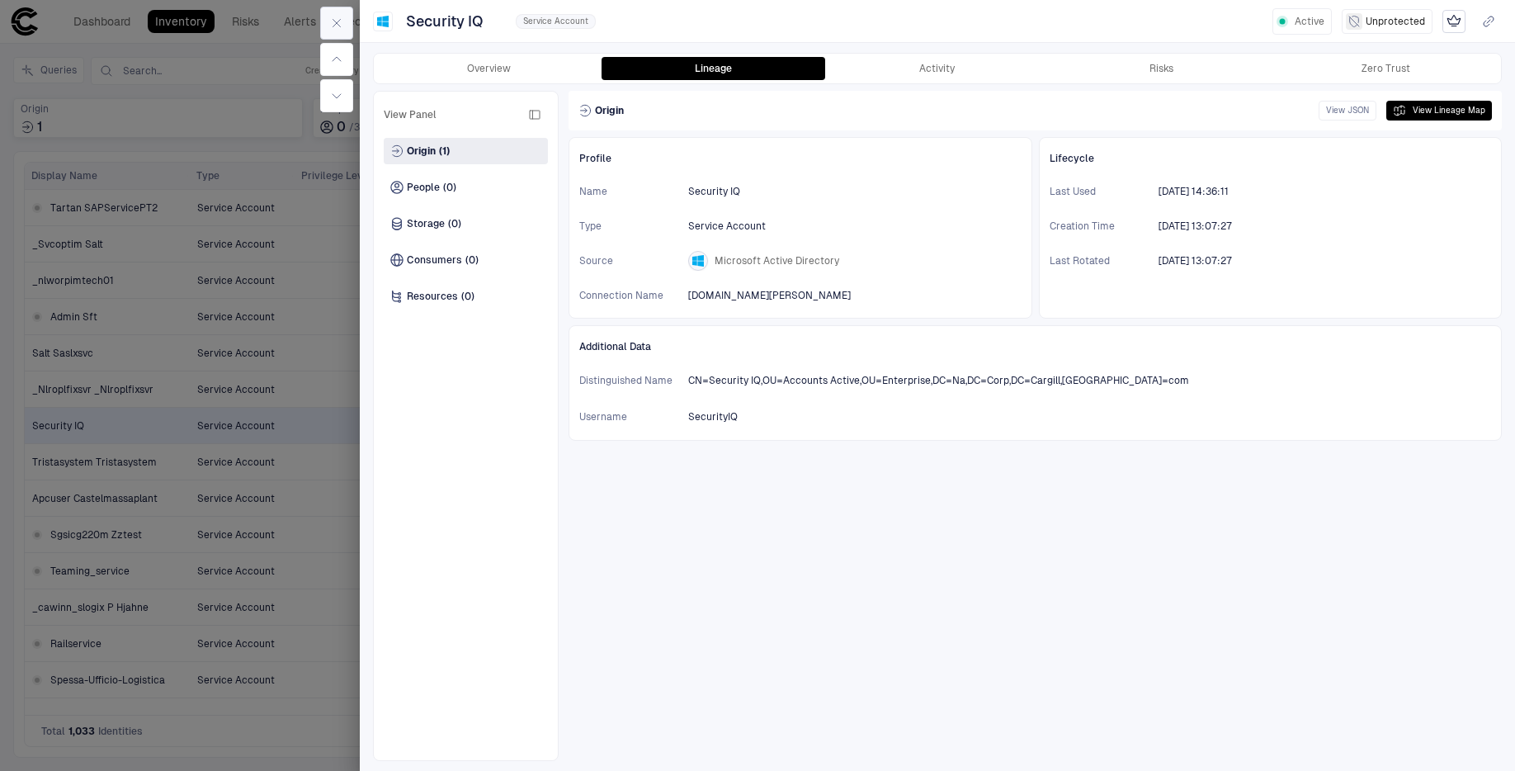
click at [348, 21] on button "button" at bounding box center [336, 23] width 33 height 33
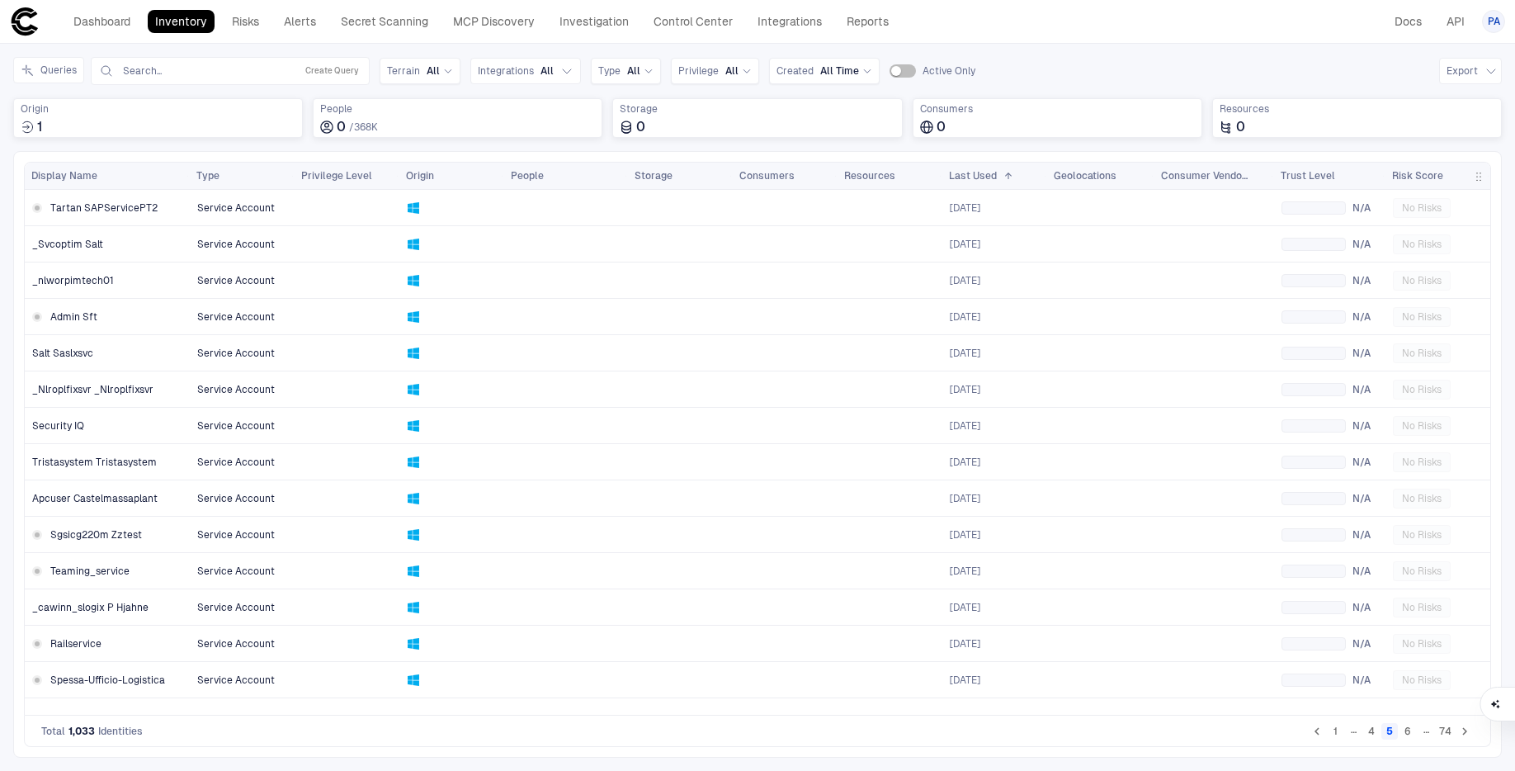
click at [1055, 734] on button "6" at bounding box center [1408, 731] width 17 height 17
click at [1055, 733] on button "7" at bounding box center [1408, 731] width 17 height 17
click at [1055, 732] on button "8" at bounding box center [1408, 731] width 17 height 17
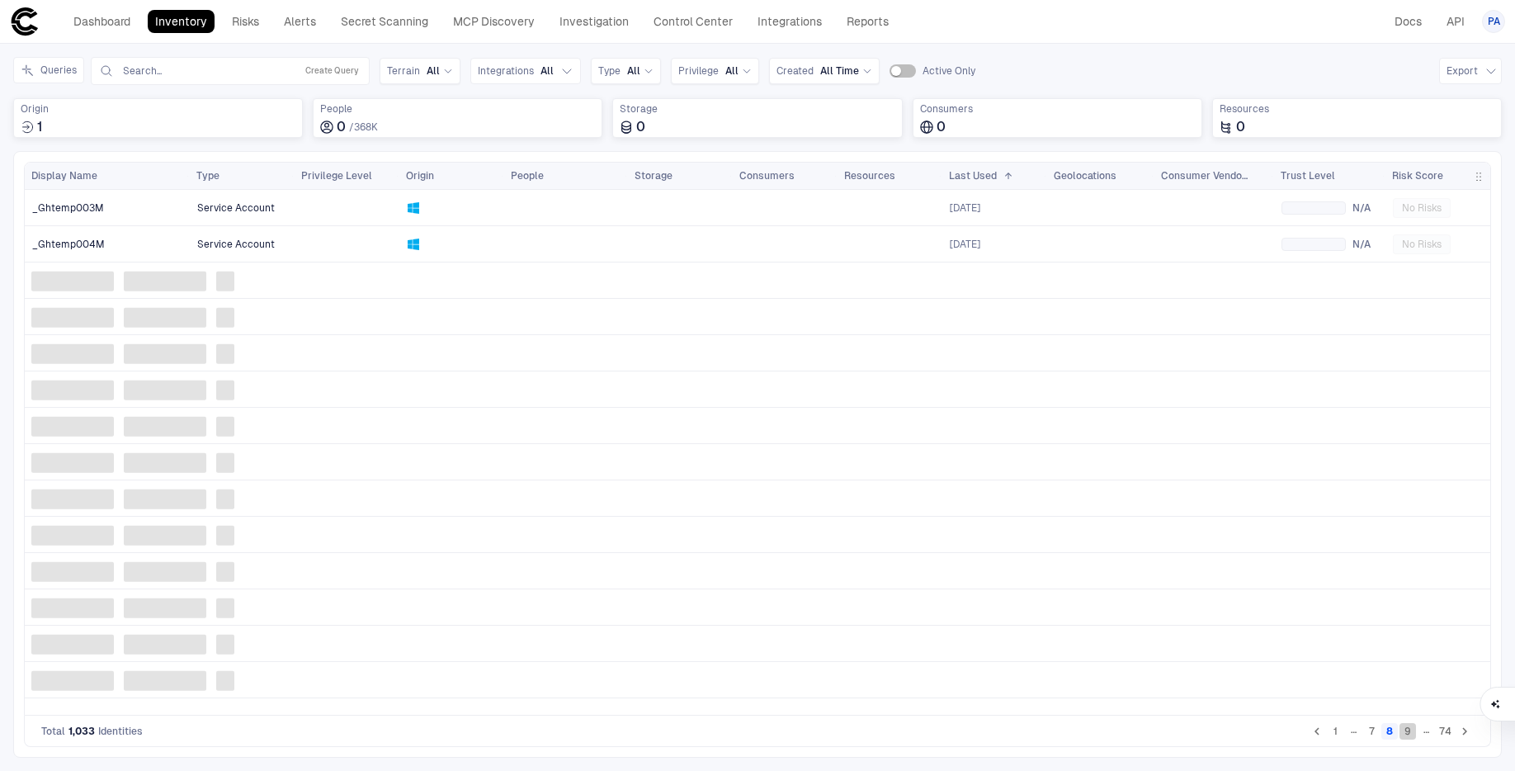
click at [1055, 732] on button "9" at bounding box center [1408, 731] width 17 height 17
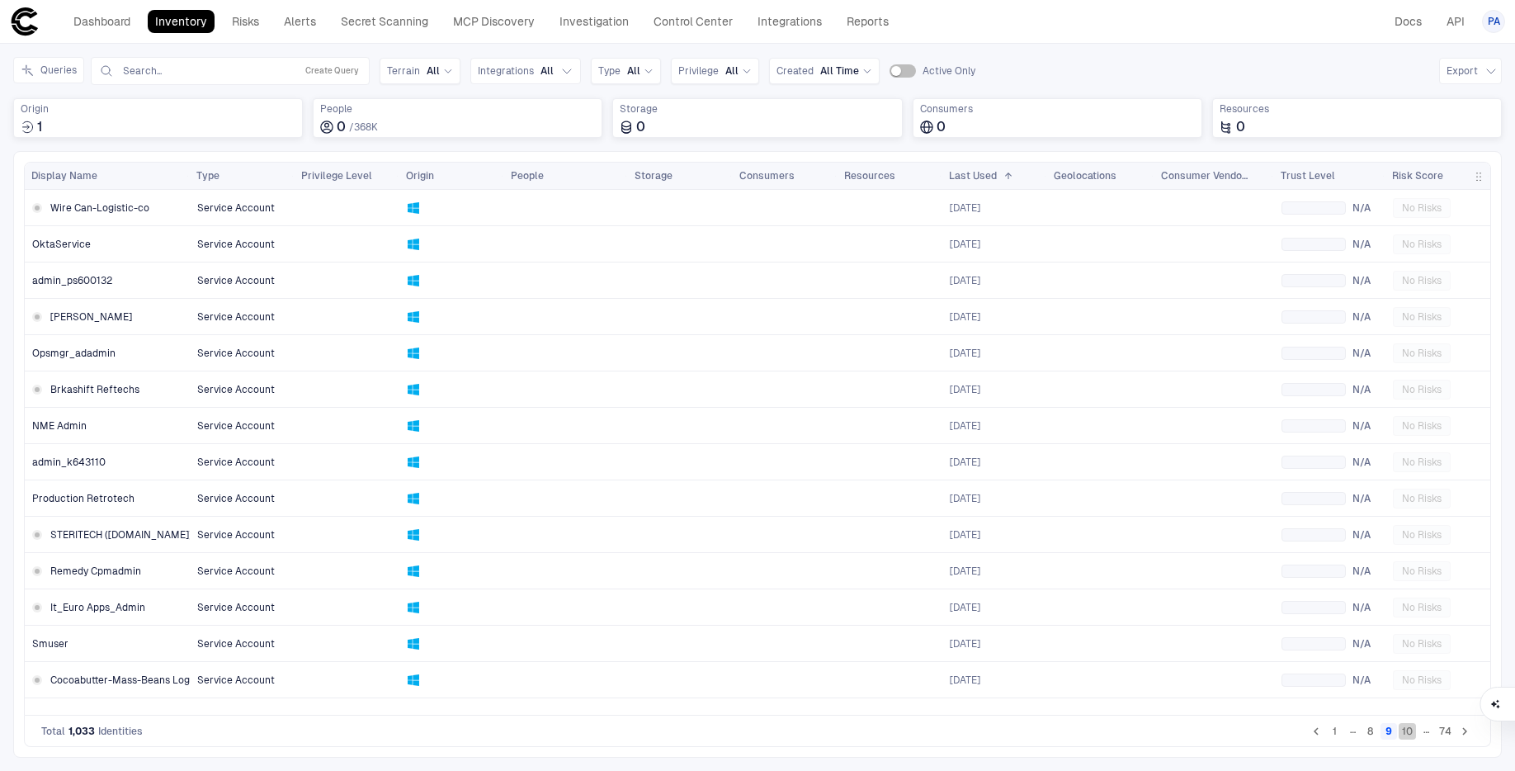
click at [1055, 729] on button "10" at bounding box center [1407, 731] width 17 height 17
click at [1055, 732] on button "11" at bounding box center [1408, 731] width 17 height 17
click at [1055, 734] on button "12" at bounding box center [1407, 731] width 17 height 17
click at [1055, 734] on button "13" at bounding box center [1407, 731] width 17 height 17
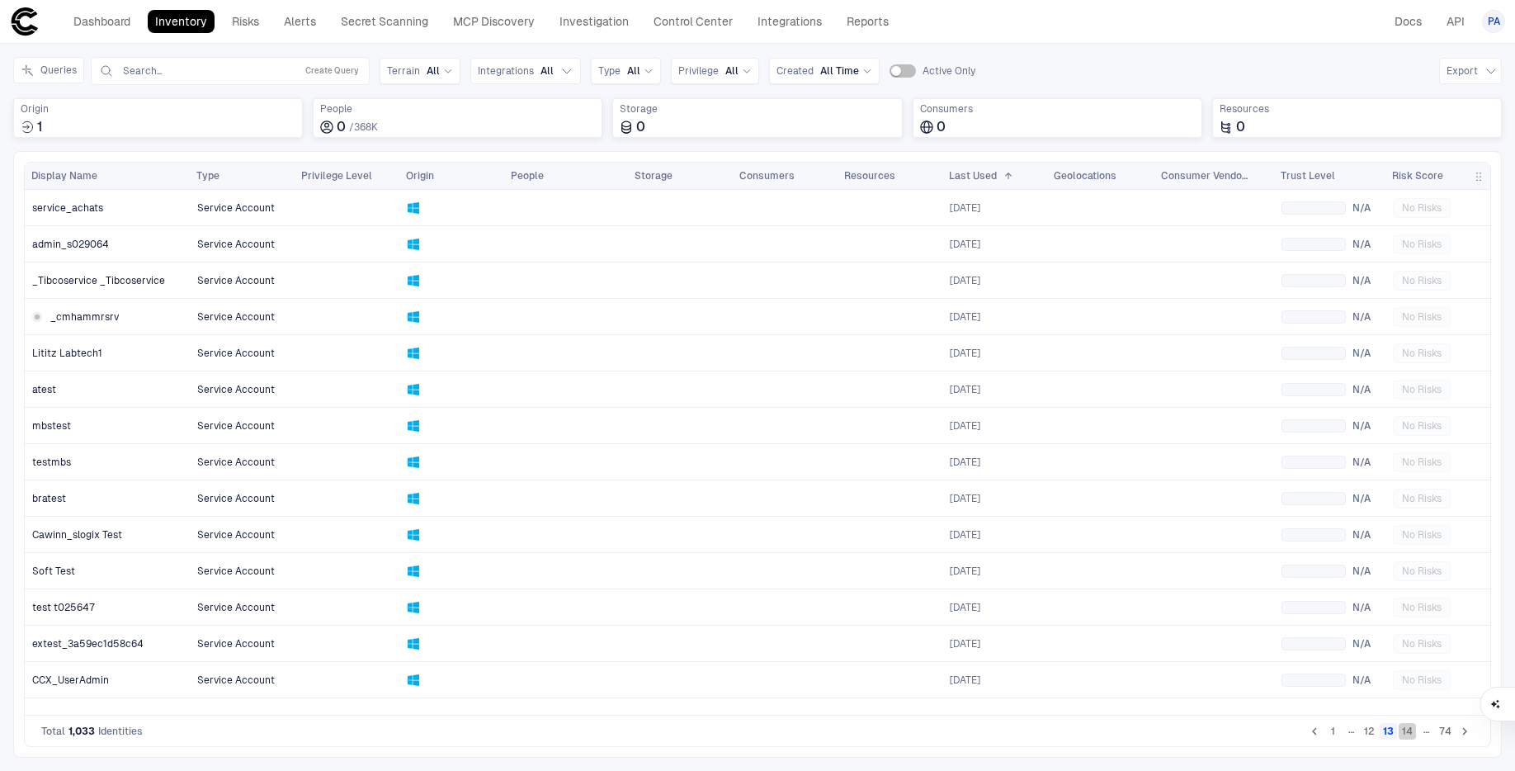
click at [1055, 734] on button "14" at bounding box center [1407, 731] width 17 height 17
click at [1055, 734] on button "15" at bounding box center [1407, 731] width 17 height 17
click at [1055, 734] on button "16" at bounding box center [1407, 731] width 17 height 17
click at [1055, 734] on button "17" at bounding box center [1408, 731] width 17 height 17
click at [1055, 734] on button "18" at bounding box center [1407, 731] width 17 height 17
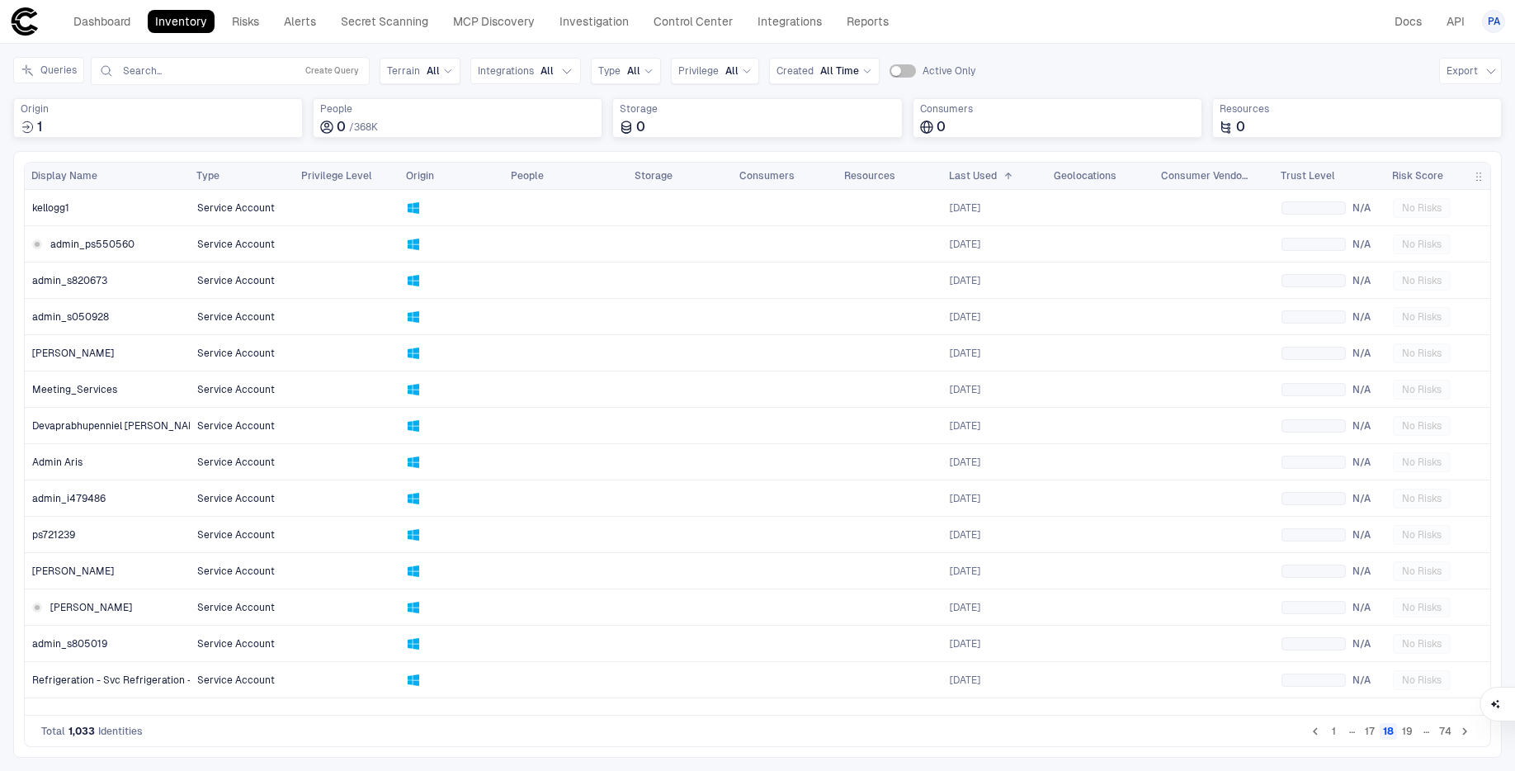
click at [1055, 734] on button "19" at bounding box center [1407, 731] width 17 height 17
click at [1055, 734] on button "20" at bounding box center [1406, 731] width 20 height 17
click at [1055, 734] on button "21" at bounding box center [1407, 731] width 17 height 17
click at [83, 677] on span "[PERSON_NAME]" at bounding box center [73, 679] width 82 height 13
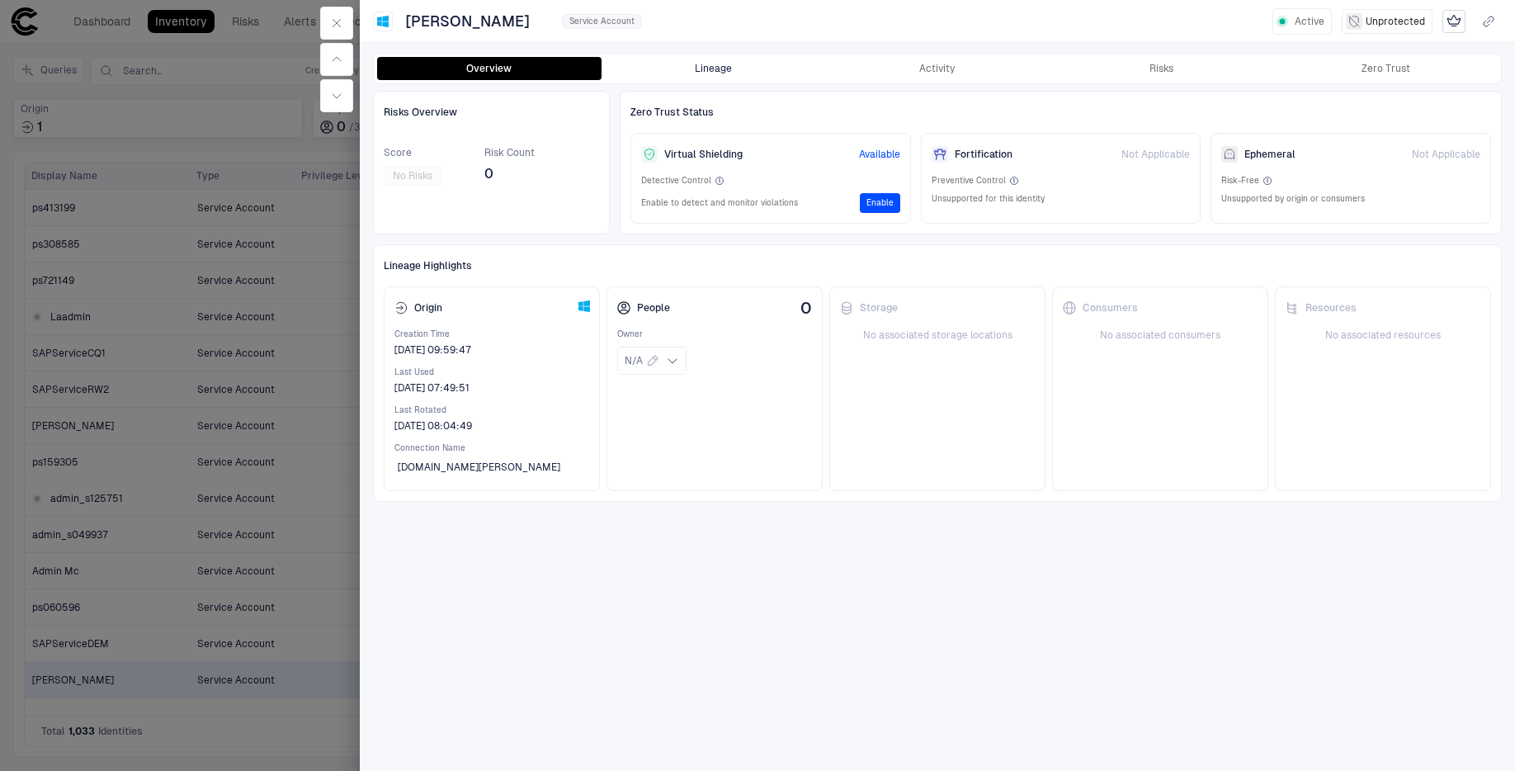
click at [698, 72] on button "Lineage" at bounding box center [714, 68] width 224 height 23
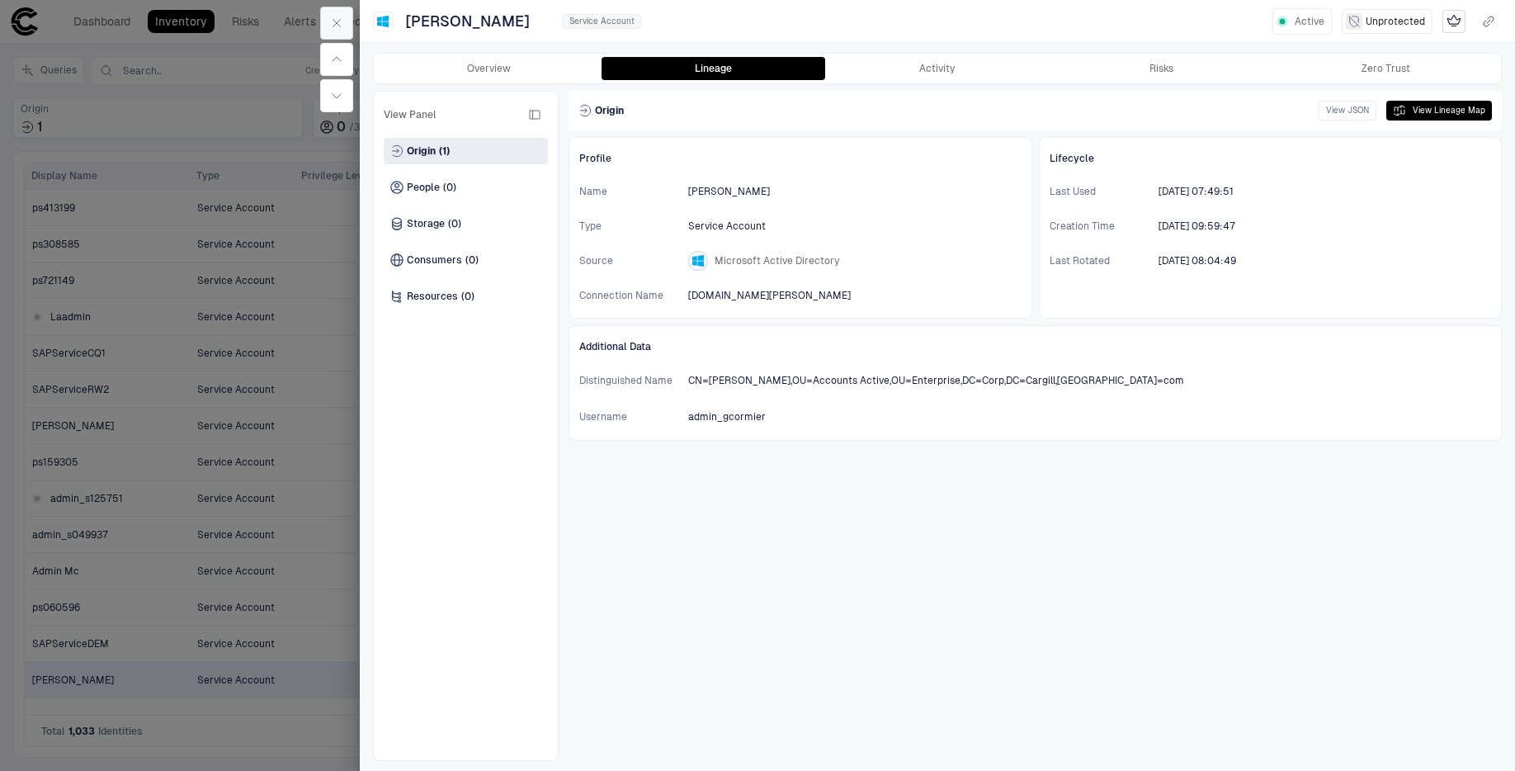
click at [336, 22] on icon "button" at bounding box center [336, 23] width 7 height 7
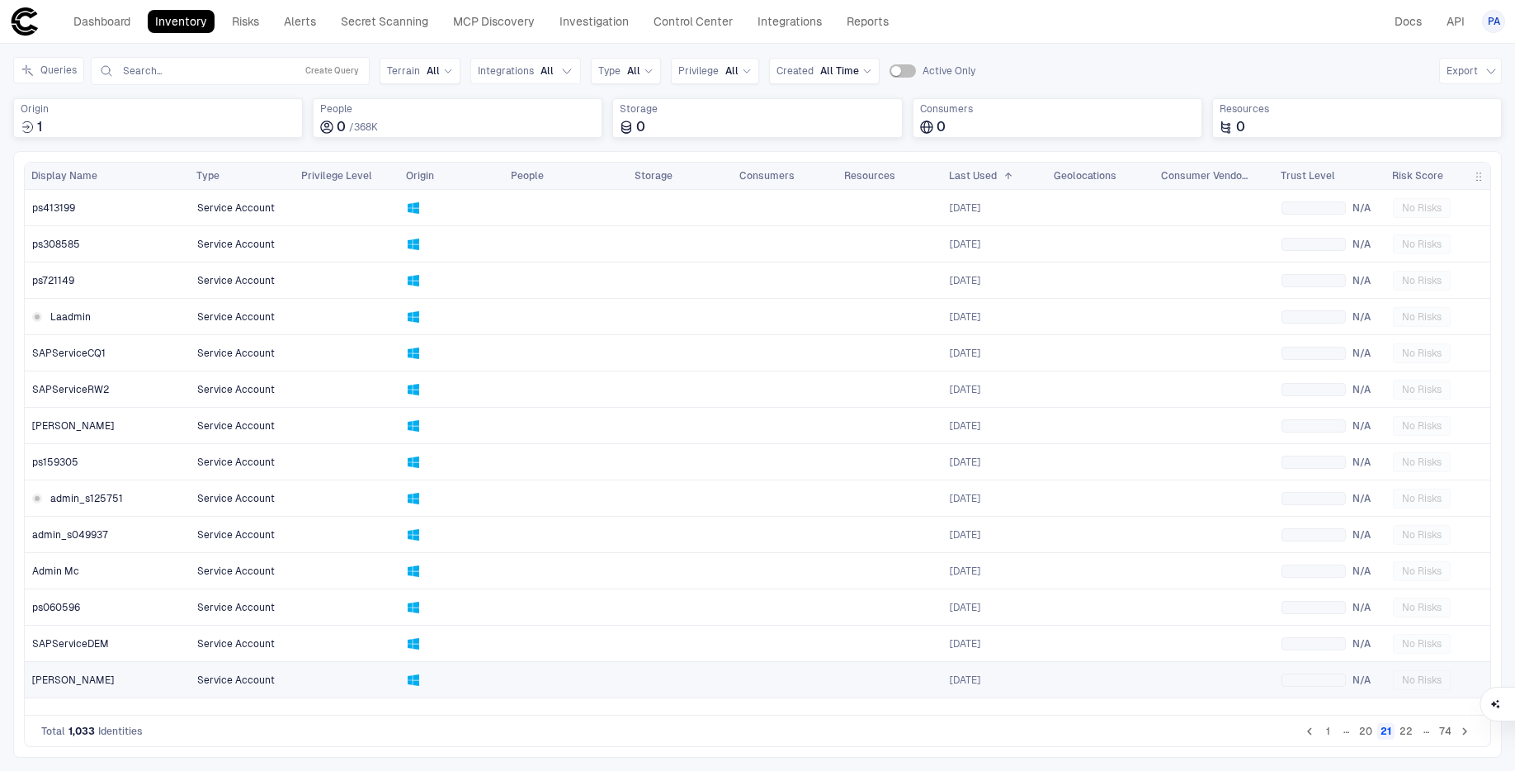
click at [74, 673] on span "[PERSON_NAME]" at bounding box center [73, 679] width 82 height 13
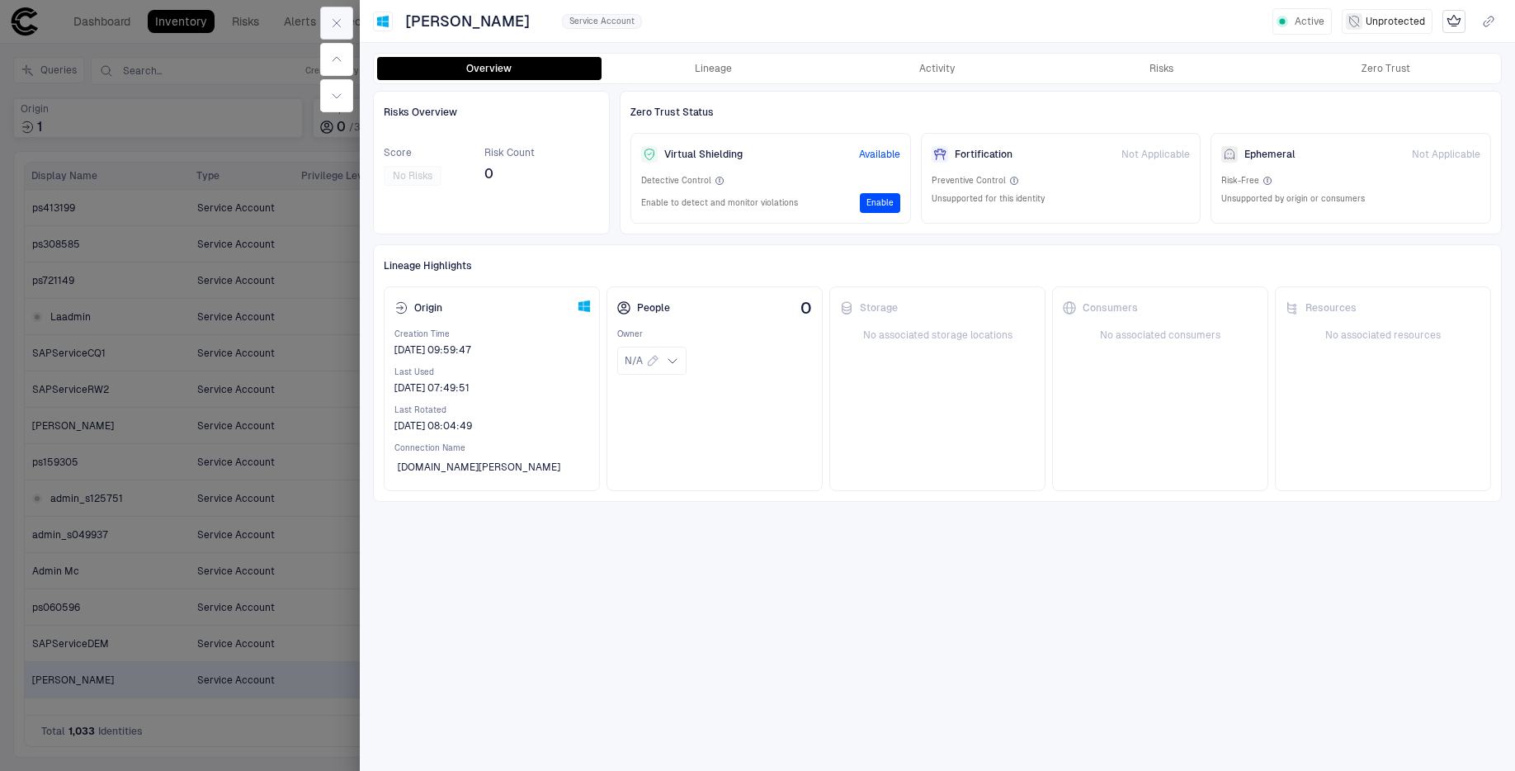
click at [336, 26] on icon "button" at bounding box center [336, 23] width 13 height 13
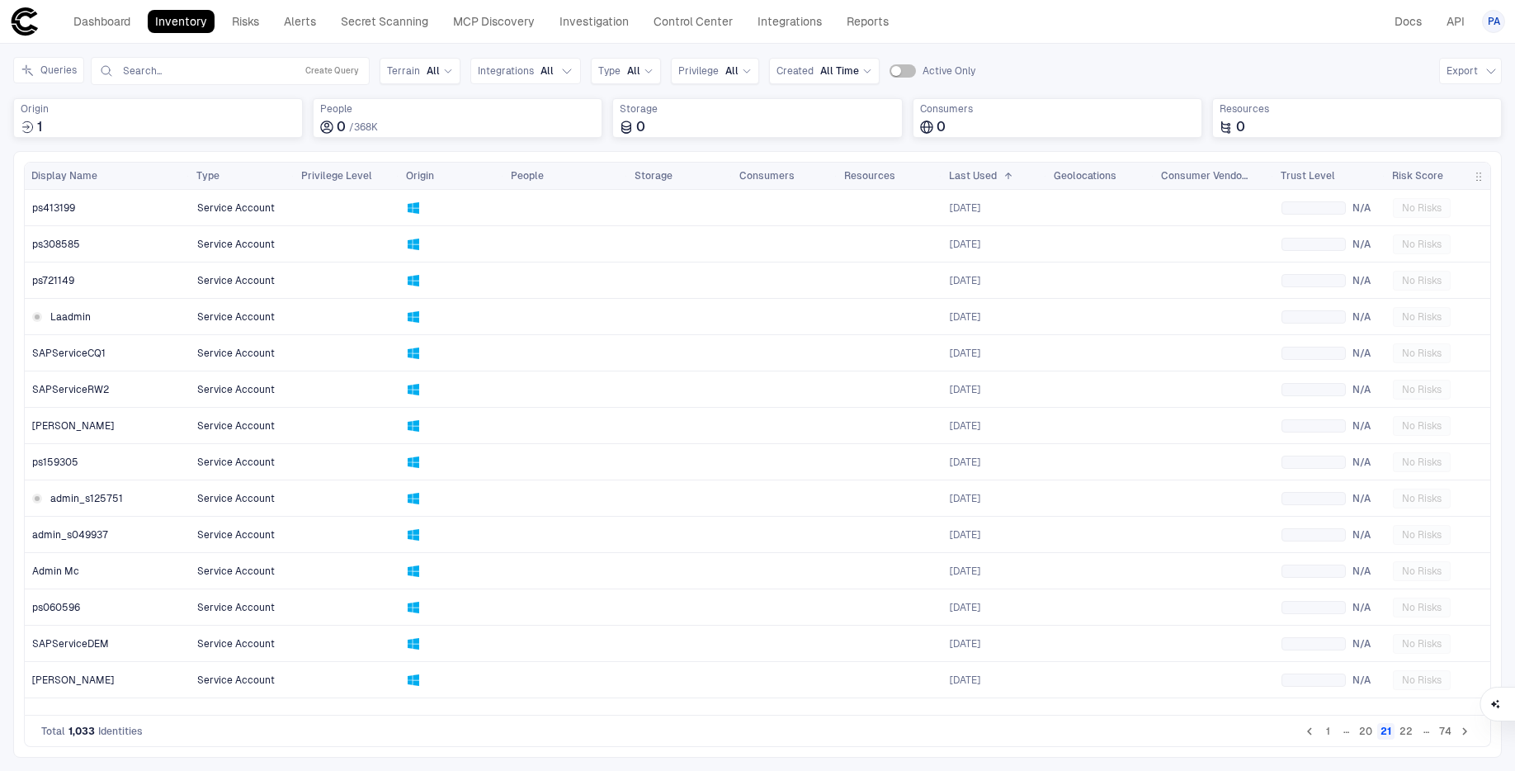
click at [1055, 729] on button "22" at bounding box center [1406, 731] width 20 height 17
click at [1055, 729] on button "23" at bounding box center [1406, 731] width 20 height 17
click at [1055, 729] on button "24" at bounding box center [1406, 731] width 20 height 17
click at [1055, 729] on button "25" at bounding box center [1406, 731] width 20 height 17
click at [1055, 729] on button "26" at bounding box center [1406, 731] width 20 height 17
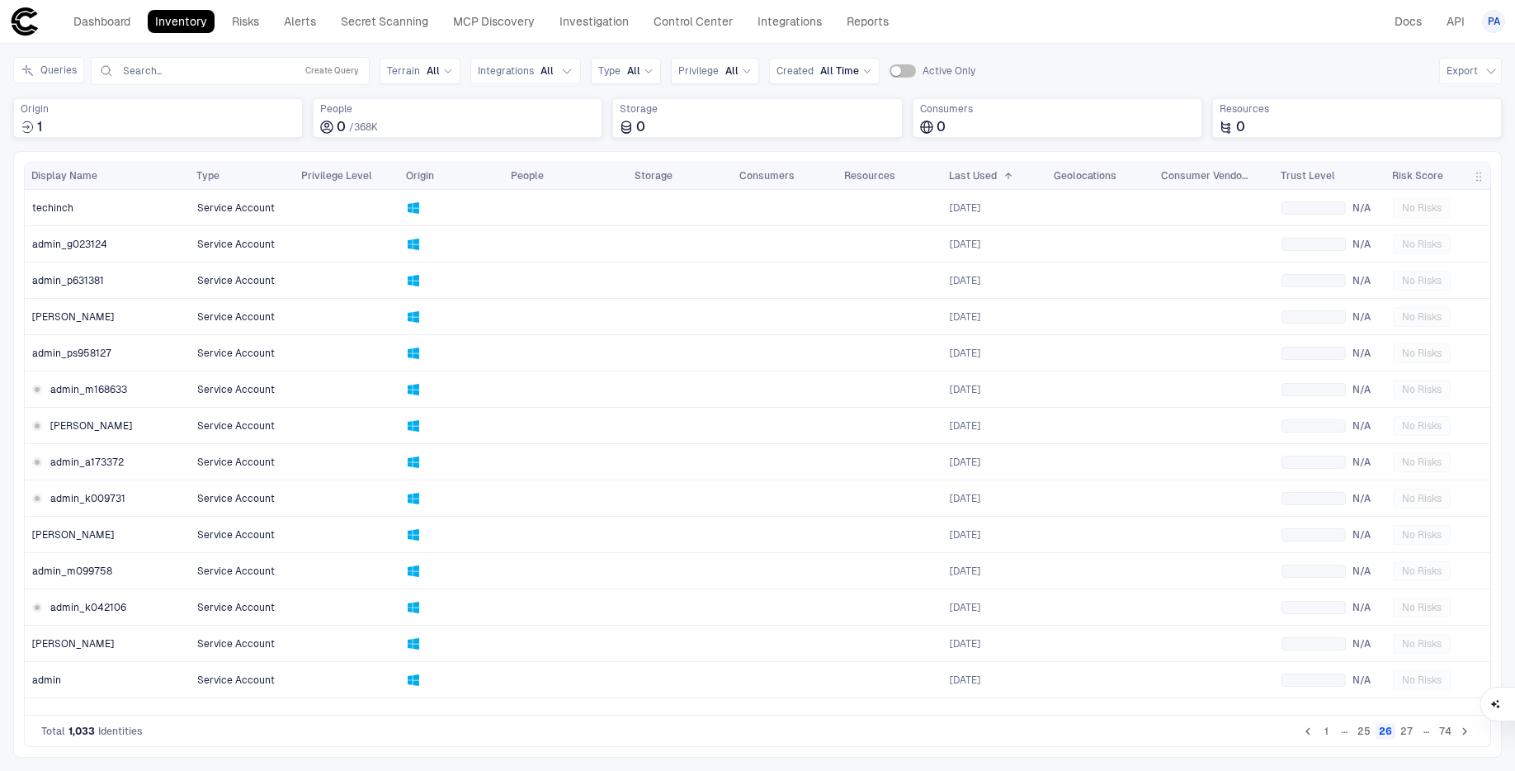
click at [1055, 729] on button "27" at bounding box center [1406, 731] width 19 height 17
click at [1055, 69] on button "Export" at bounding box center [1470, 71] width 63 height 26
click at [1055, 107] on span "Export CSV" at bounding box center [1421, 107] width 54 height 13
click at [251, 70] on input "text" at bounding box center [205, 70] width 168 height 13
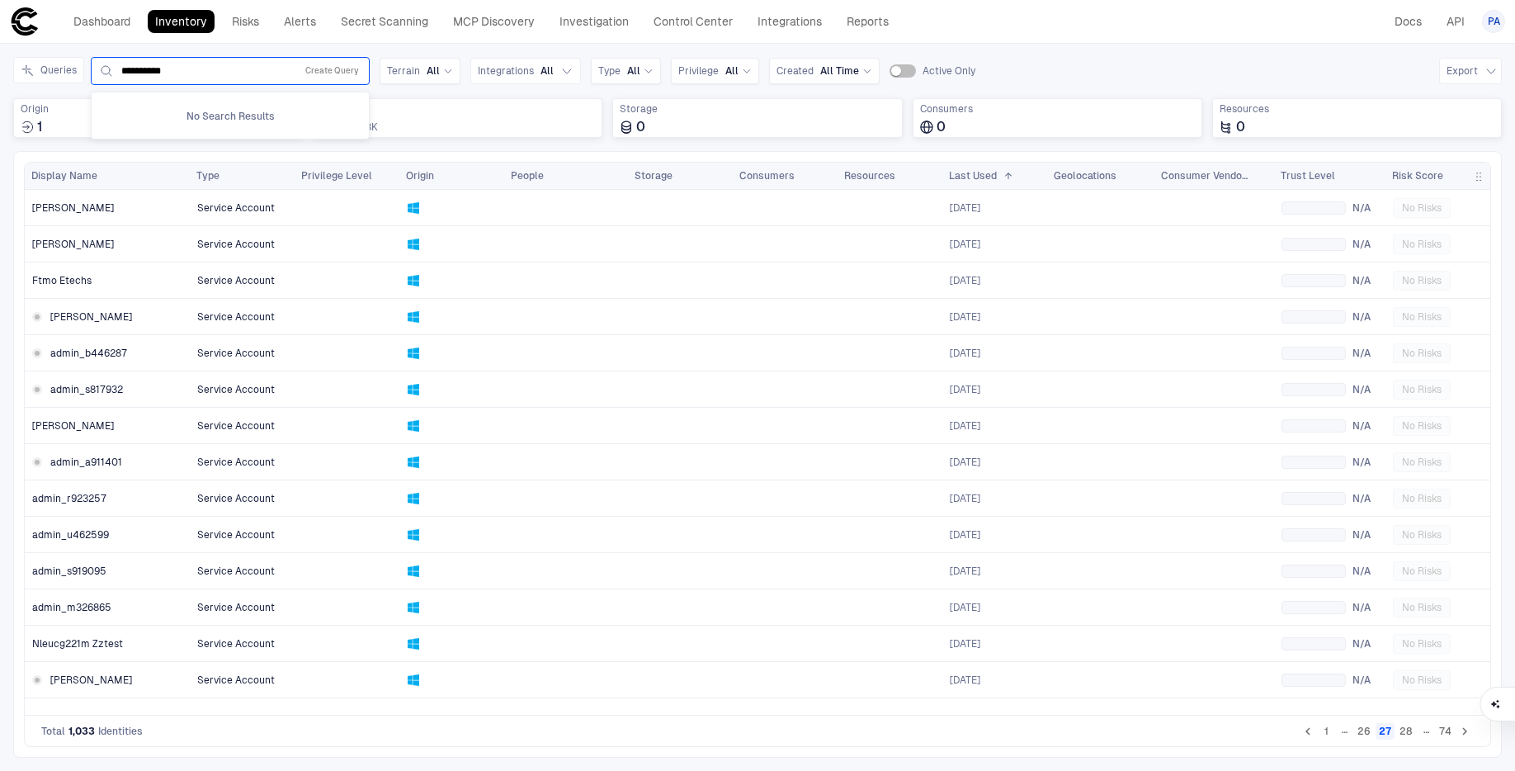
type input "**********"
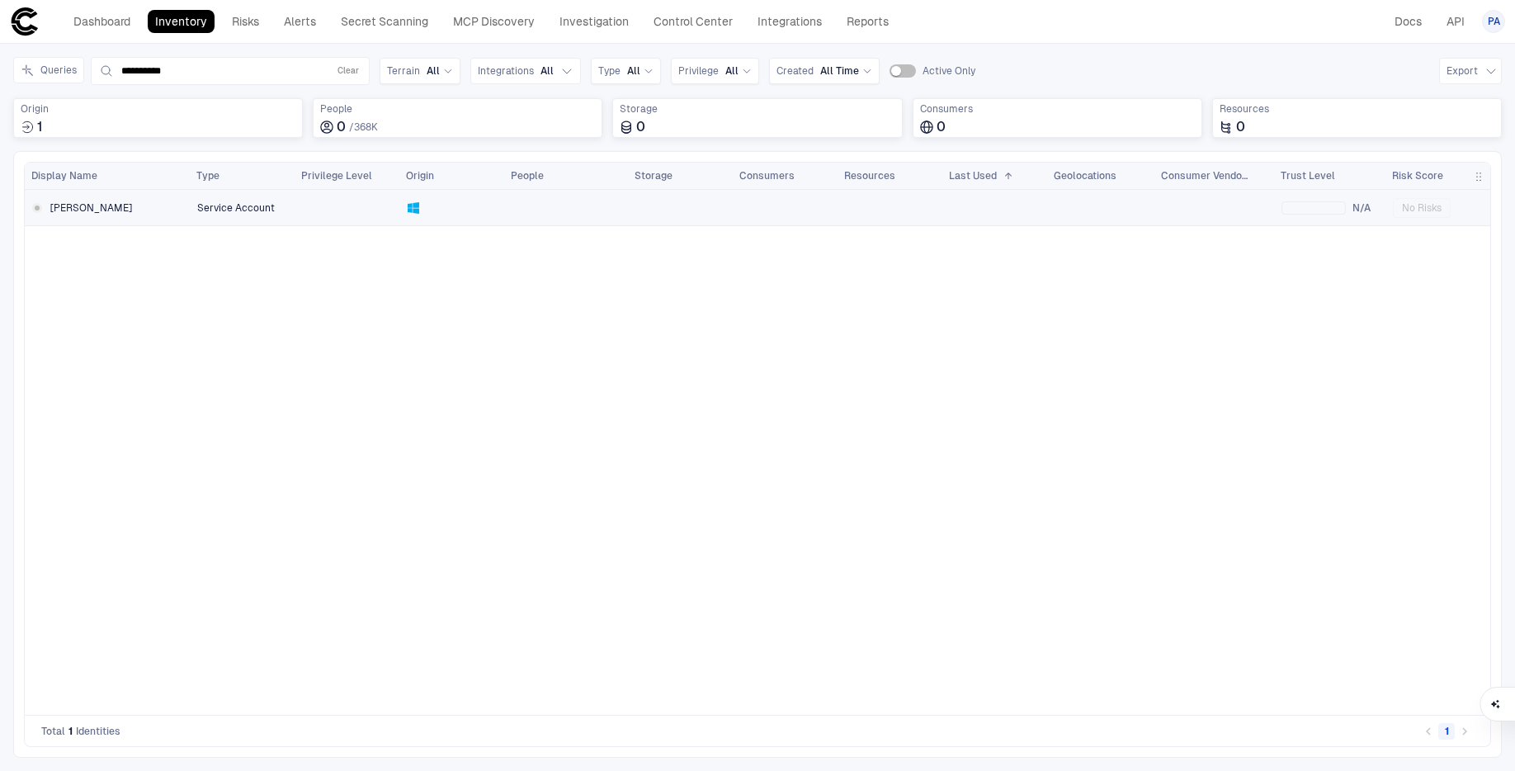
click at [71, 210] on span "[PERSON_NAME]" at bounding box center [91, 207] width 82 height 13
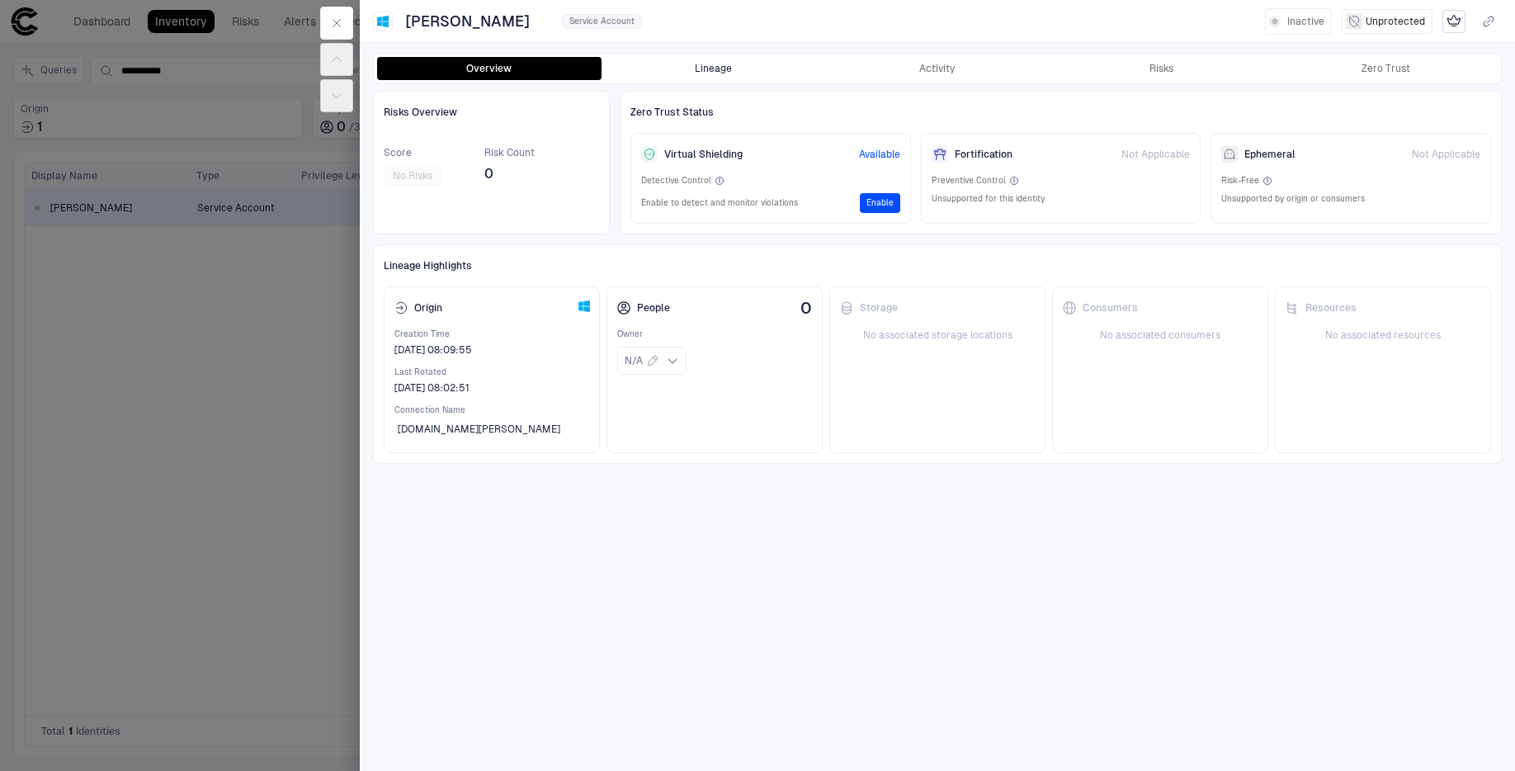
click at [709, 65] on button "Lineage" at bounding box center [714, 68] width 224 height 23
